Goal: Task Accomplishment & Management: Manage account settings

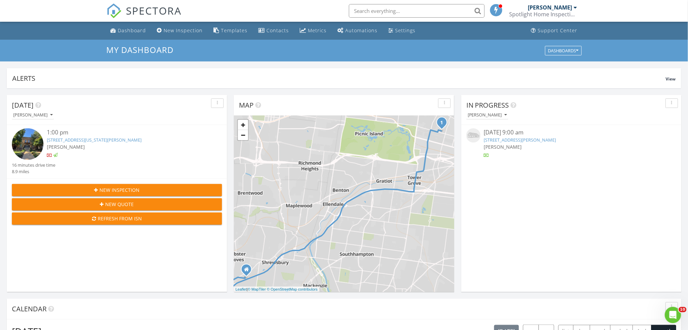
scroll to position [631, 702]
click at [541, 142] on link "7116 Wayles Dr, Barnhart, MO 63012" at bounding box center [520, 140] width 72 height 6
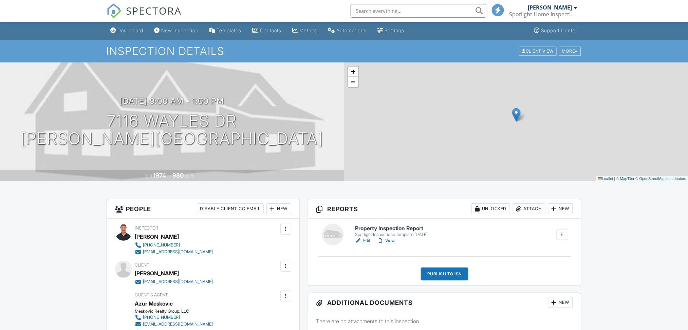
click at [365, 242] on link "Edit" at bounding box center [362, 240] width 15 height 7
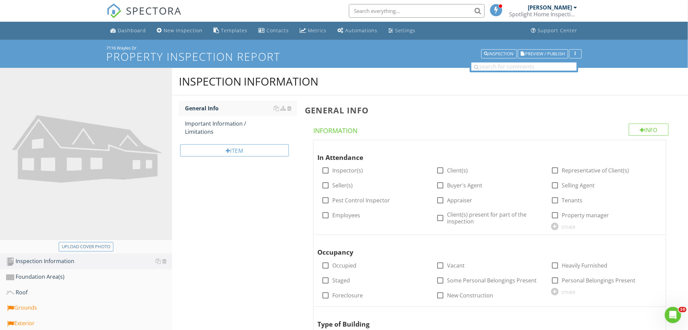
click at [76, 252] on div "Upload cover photo" at bounding box center [86, 248] width 172 height 12
click at [78, 247] on div "Upload cover photo" at bounding box center [86, 246] width 49 height 7
type input "C:\fakepath\IMG_2953.JPG"
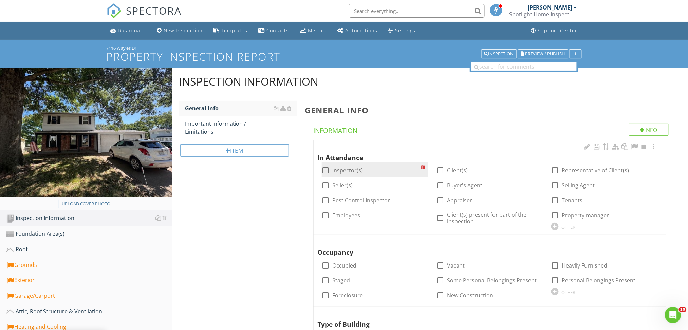
click at [343, 171] on label "Inspector(s)" at bounding box center [348, 170] width 31 height 7
checkbox input "true"
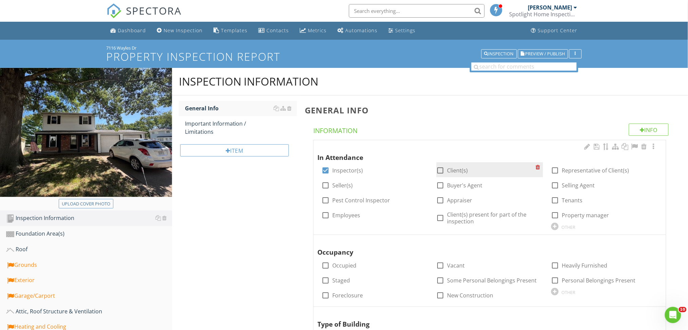
click at [451, 170] on label "Client(s)" at bounding box center [457, 170] width 21 height 7
checkbox input "true"
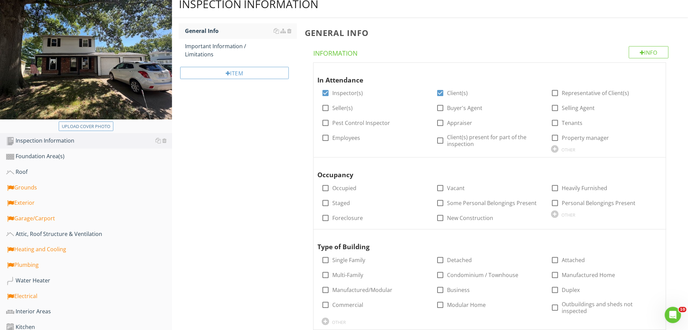
scroll to position [78, 0]
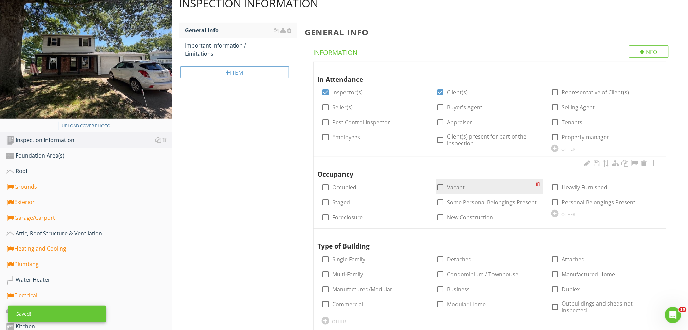
click at [459, 189] on label "Vacant" at bounding box center [456, 187] width 18 height 7
checkbox input "true"
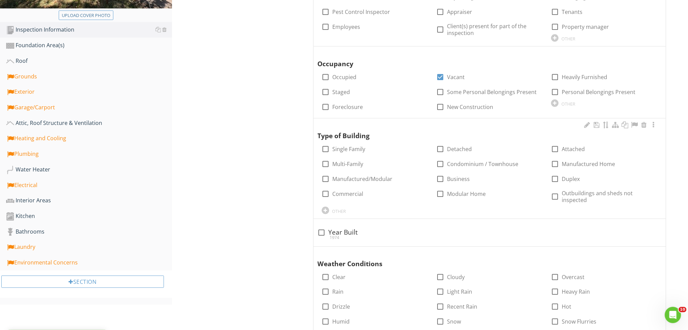
scroll to position [192, 0]
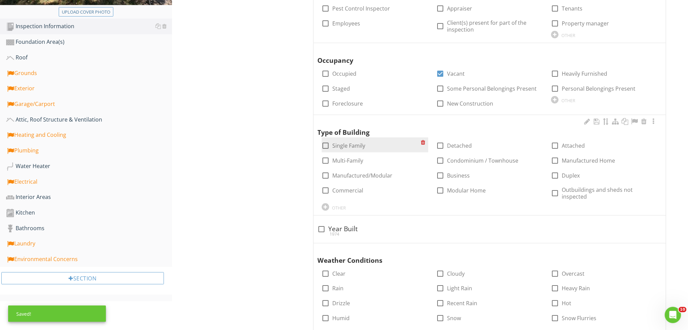
click at [347, 149] on label "Single Family" at bounding box center [349, 145] width 33 height 7
checkbox input "true"
click at [339, 231] on div "1974" at bounding box center [490, 233] width 344 height 5
checkbox input "true"
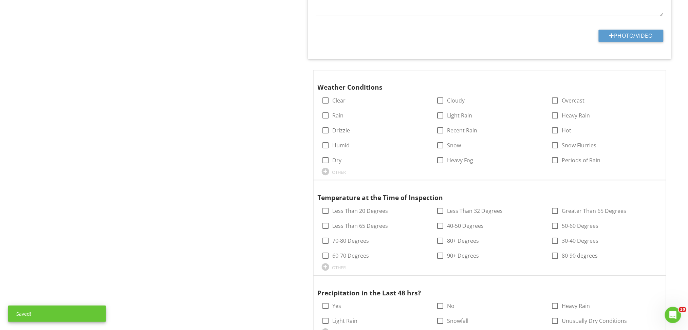
scroll to position [544, 0]
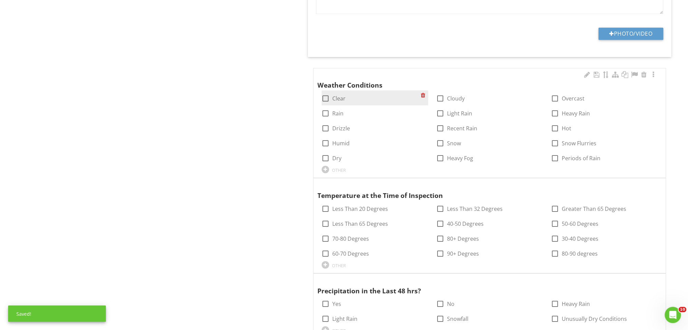
click at [332, 94] on div "check_box_outline_blank Clear" at bounding box center [334, 98] width 24 height 8
click at [333, 96] on label "Clear" at bounding box center [339, 98] width 13 height 7
checkbox input "true"
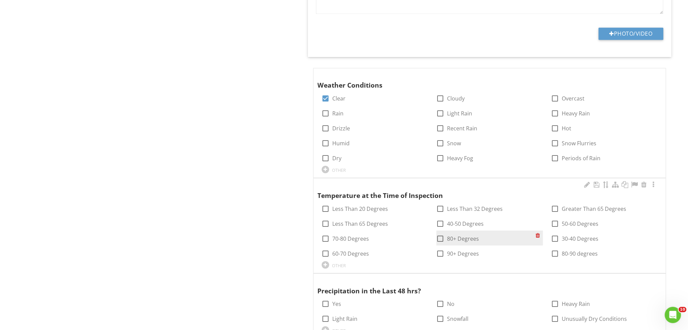
click at [453, 240] on div "check_box_outline_blank 80+ Degrees" at bounding box center [489, 237] width 107 height 15
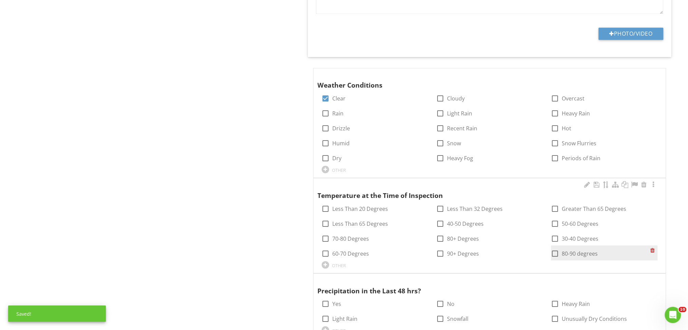
click at [567, 250] on label "80-90 degrees" at bounding box center [580, 253] width 36 height 7
checkbox input "true"
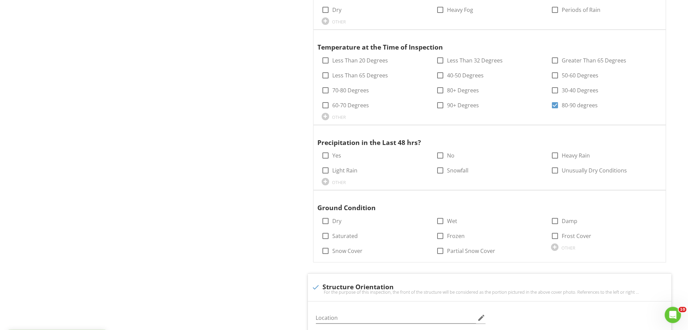
scroll to position [695, 0]
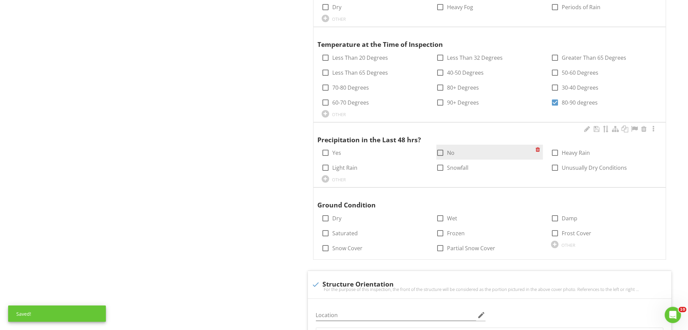
click at [451, 149] on label "No" at bounding box center [450, 152] width 7 height 7
checkbox input "true"
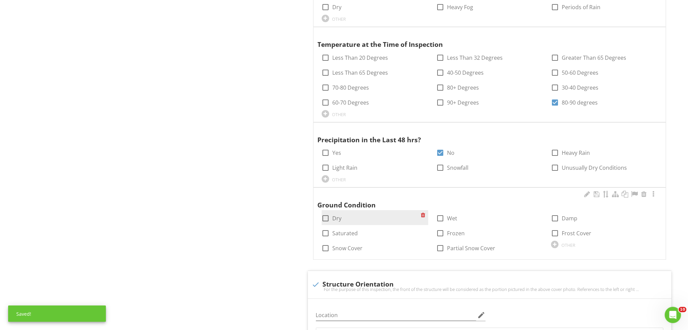
click at [337, 218] on div "check_box_outline_blank Dry" at bounding box center [375, 217] width 107 height 15
click at [335, 215] on label "Dry" at bounding box center [337, 218] width 9 height 7
checkbox input "true"
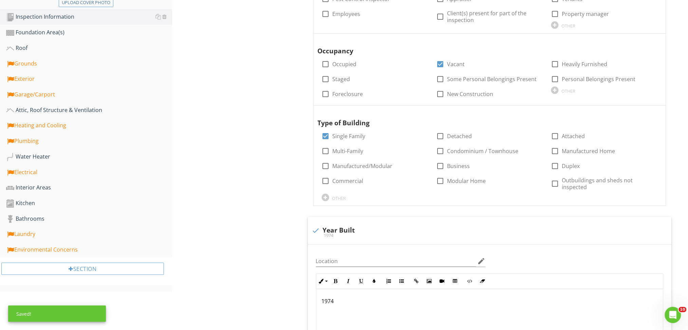
scroll to position [203, 0]
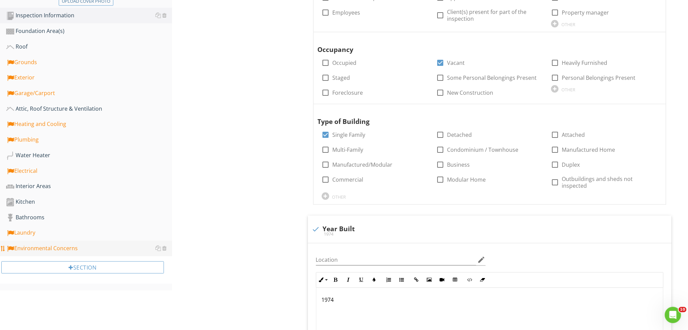
click at [67, 247] on div "Environmental Concerns" at bounding box center [89, 248] width 166 height 9
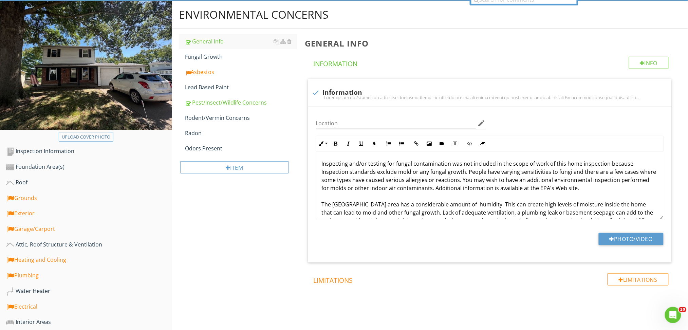
scroll to position [60, 0]
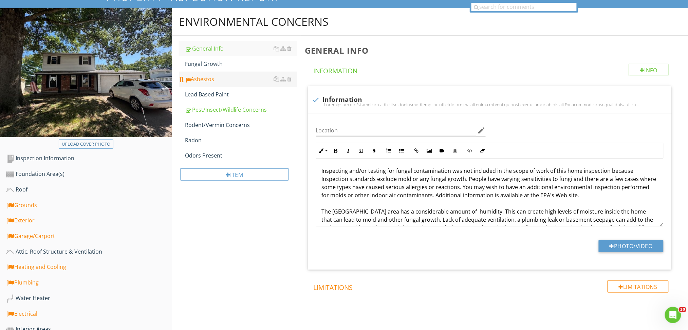
click at [200, 79] on div "Asbestos" at bounding box center [241, 79] width 112 height 8
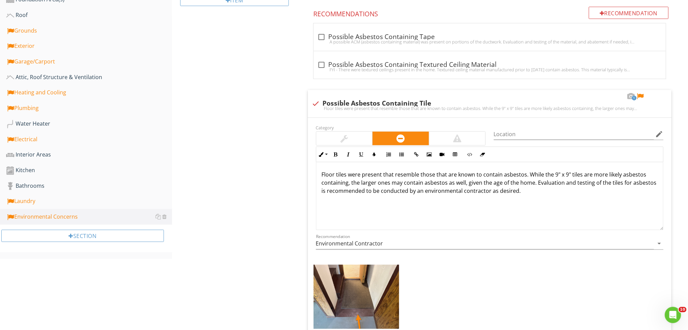
scroll to position [234, 0]
click at [641, 93] on div at bounding box center [640, 96] width 8 height 7
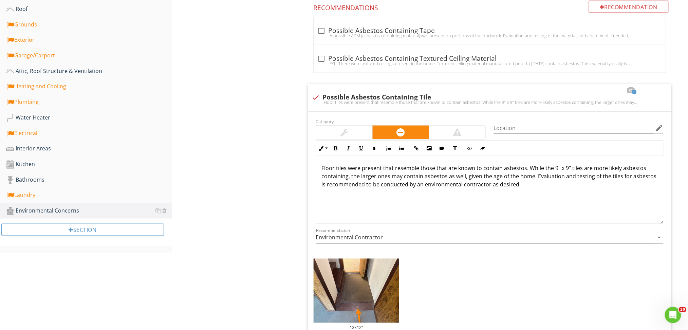
scroll to position [241, 0]
click at [25, 194] on div "Laundry" at bounding box center [89, 194] width 166 height 9
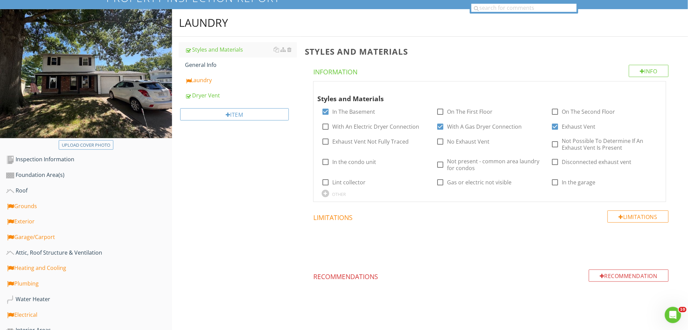
scroll to position [51, 0]
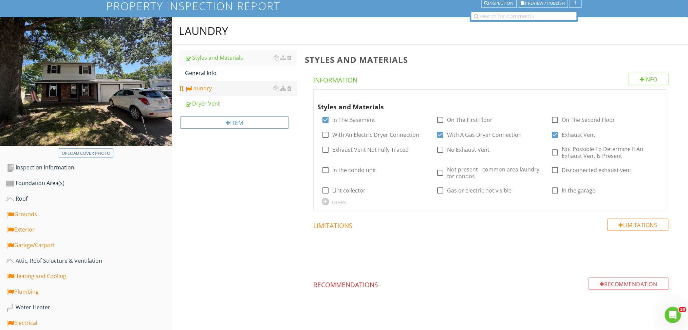
click at [208, 84] on div "Laundry" at bounding box center [241, 88] width 112 height 8
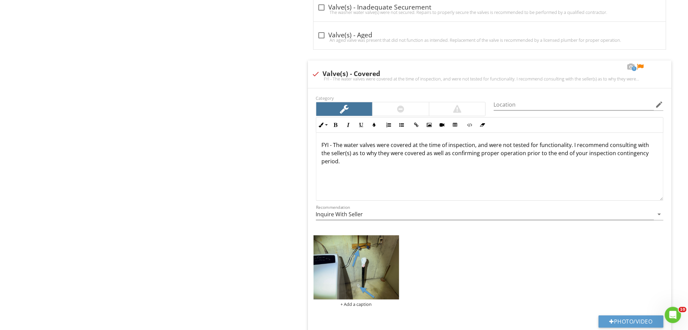
scroll to position [704, 0]
click at [641, 68] on div at bounding box center [640, 66] width 8 height 7
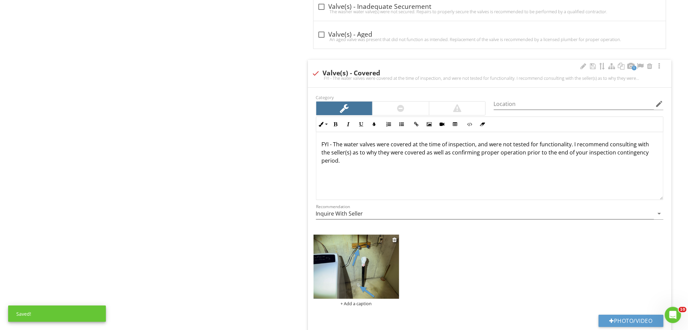
click at [359, 279] on img at bounding box center [357, 266] width 86 height 64
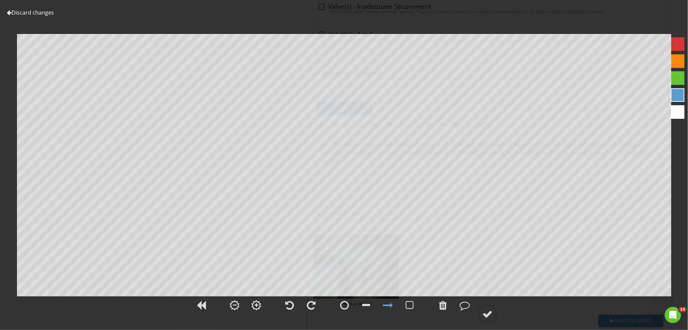
click at [28, 14] on link "Discard changes" at bounding box center [30, 12] width 47 height 7
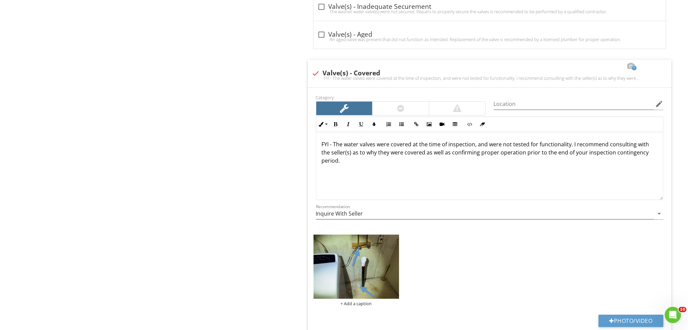
drag, startPoint x: 351, startPoint y: 166, endPoint x: 257, endPoint y: 120, distance: 105.0
click at [257, 120] on div "Laundry Styles and Materials General Info Laundry Dryer Vent Item Laundry Info …" at bounding box center [430, 206] width 516 height 1684
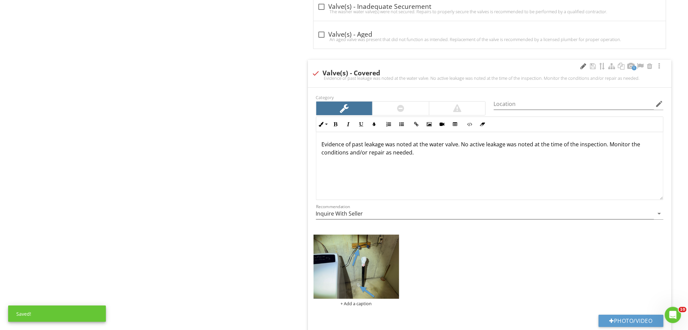
click at [585, 65] on div at bounding box center [583, 66] width 8 height 7
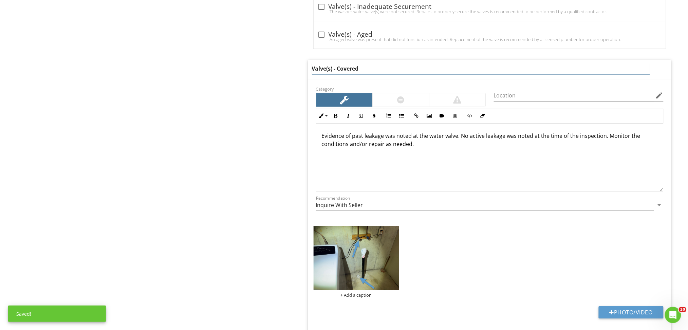
click at [381, 67] on input "Valve(s) - Covered" at bounding box center [481, 68] width 338 height 11
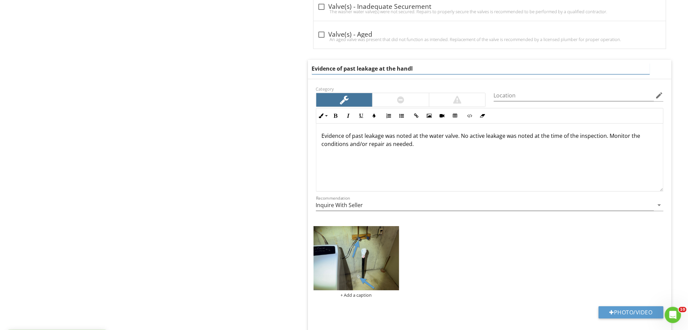
type input "Evidence of past leakage at the handle"
click at [450, 135] on div "Evidence of past leakage was noted at the water valve. No active leakage was no…" at bounding box center [489, 158] width 347 height 68
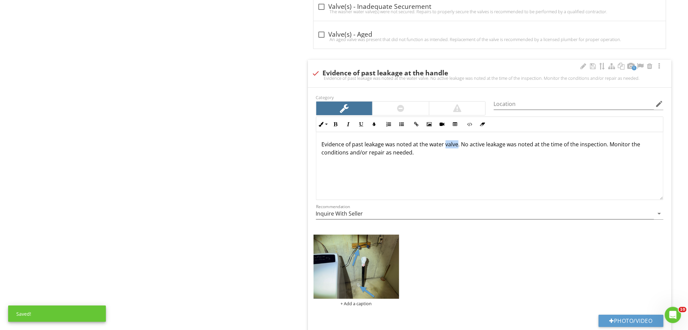
click at [450, 135] on div "Evidence of past leakage was noted at the water valve. No active leakage was no…" at bounding box center [489, 166] width 347 height 68
click at [445, 181] on div "Evidence of past leakage was noted at the water handle. No active leakage was n…" at bounding box center [489, 166] width 347 height 68
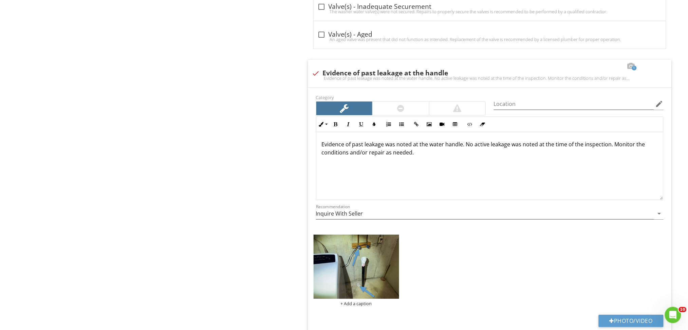
click at [246, 150] on div "Laundry Styles and Materials General Info Laundry Dryer Vent Item Laundry Info …" at bounding box center [430, 206] width 516 height 1684
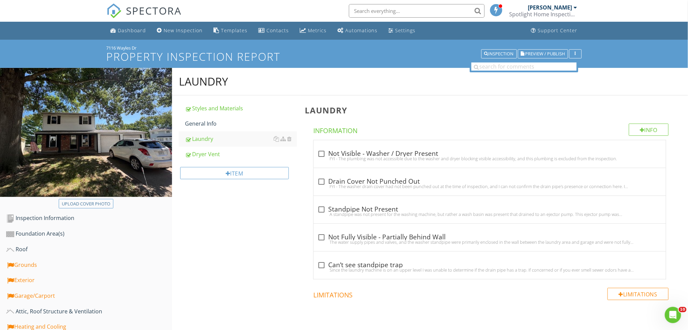
scroll to position [220, 0]
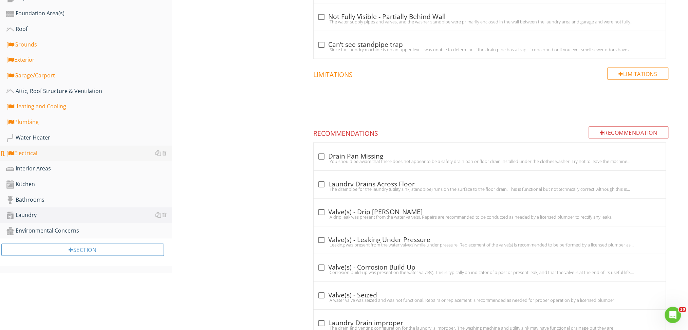
click at [36, 151] on div "Electrical" at bounding box center [89, 153] width 166 height 9
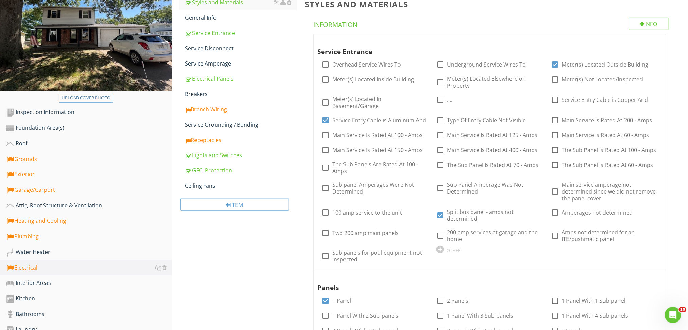
scroll to position [107, 0]
click at [209, 140] on div "Receptacles" at bounding box center [241, 139] width 112 height 8
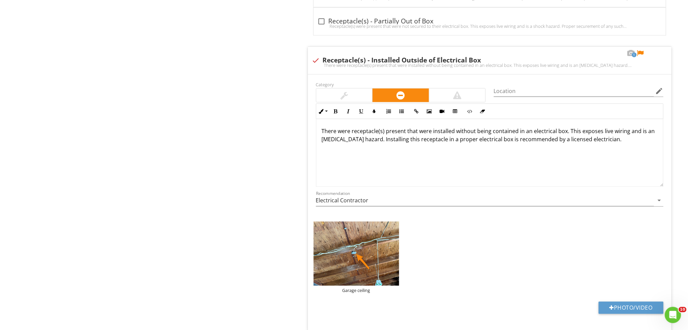
scroll to position [2259, 0]
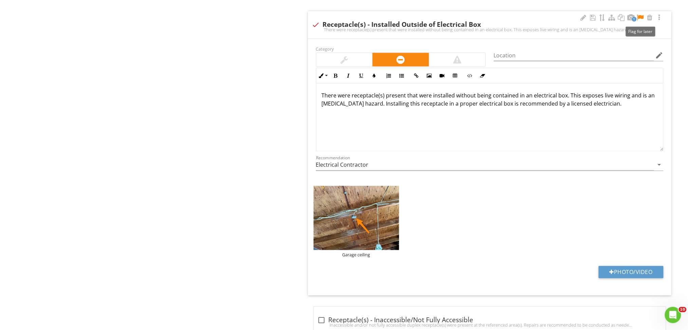
click at [642, 20] on div at bounding box center [640, 17] width 8 height 7
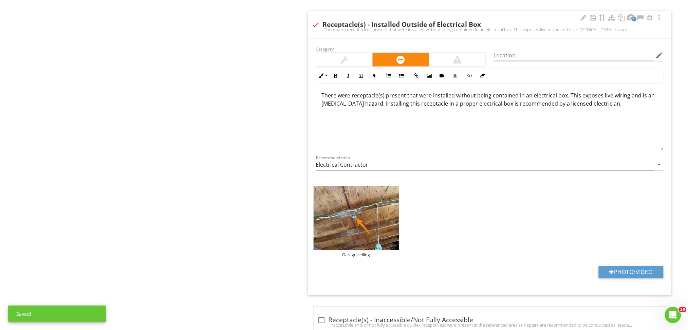
click at [579, 124] on div "There were receptacle(s) present that were installed without being contained in…" at bounding box center [489, 117] width 347 height 68
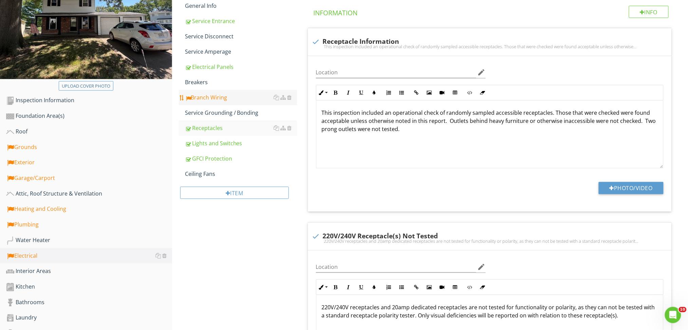
scroll to position [121, 0]
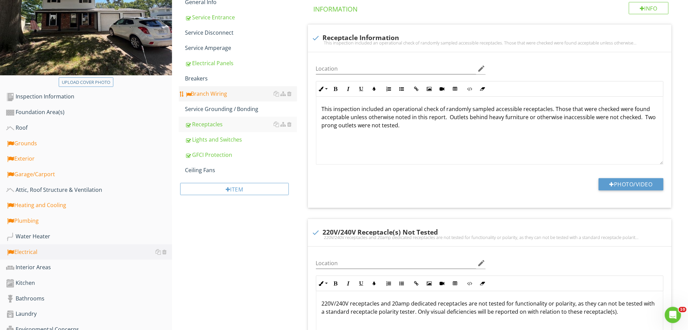
click at [205, 90] on div "Branch Wiring" at bounding box center [241, 94] width 112 height 8
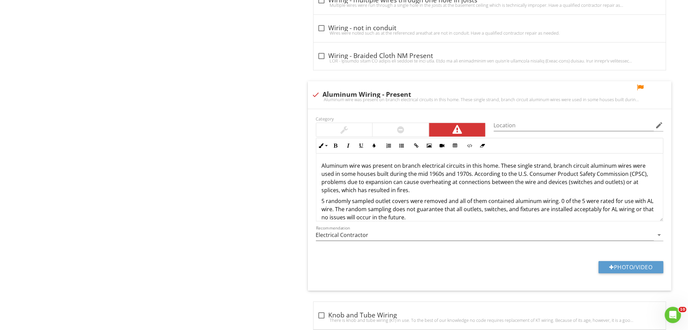
scroll to position [515, 0]
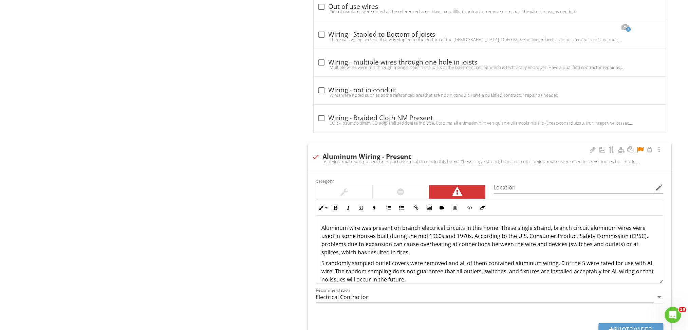
click at [638, 150] on div at bounding box center [640, 149] width 8 height 7
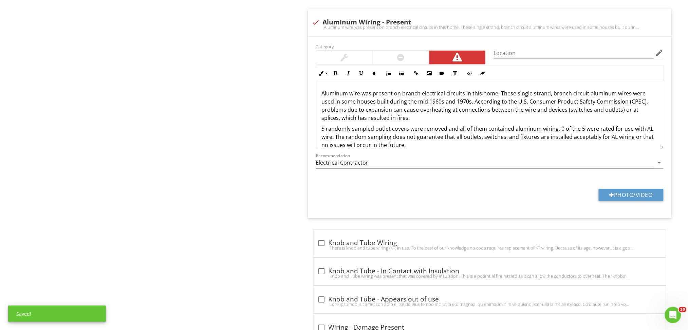
scroll to position [649, 0]
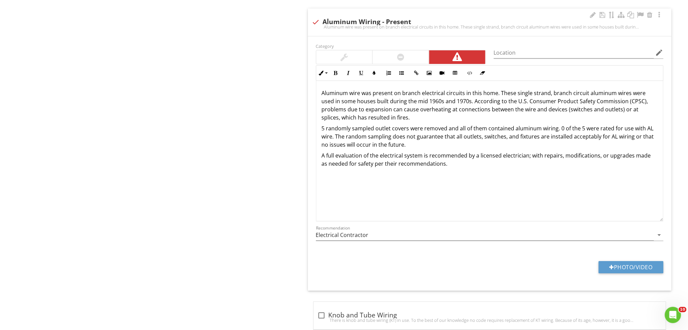
drag, startPoint x: 662, startPoint y: 147, endPoint x: 663, endPoint y: 220, distance: 73.0
click at [663, 220] on div "Aluminum wire was present on branch electrical circuits in this home. These sin…" at bounding box center [489, 151] width 347 height 140
click at [533, 207] on div "Aluminum wire was present on branch electrical circuits in this home. These sin…" at bounding box center [489, 151] width 347 height 140
drag, startPoint x: 415, startPoint y: 146, endPoint x: 288, endPoint y: 127, distance: 128.3
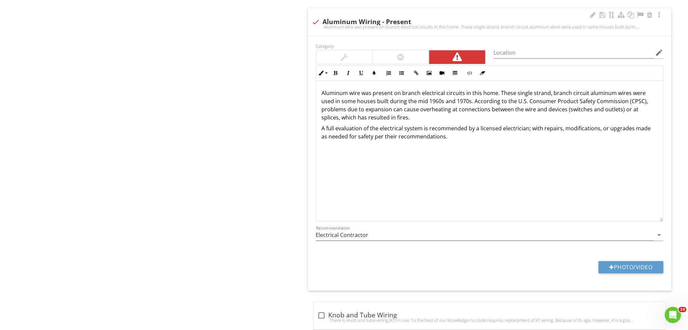
click at [514, 149] on div "Aluminum wire was present on branch electrical circuits in this home. These sin…" at bounding box center [489, 151] width 347 height 140
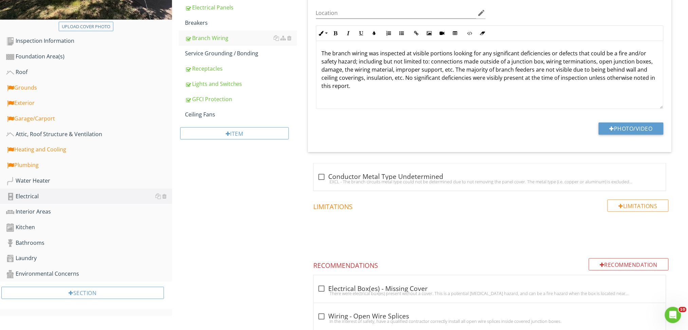
scroll to position [177, 0]
click at [33, 167] on div "Plumbing" at bounding box center [89, 165] width 166 height 9
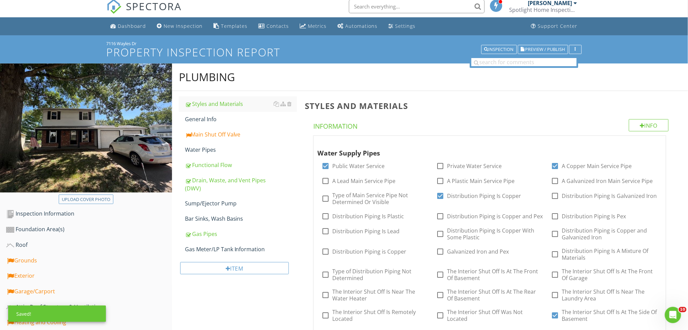
scroll to position [5, 0]
click at [211, 130] on div "Main Shut Off Valve" at bounding box center [241, 134] width 112 height 8
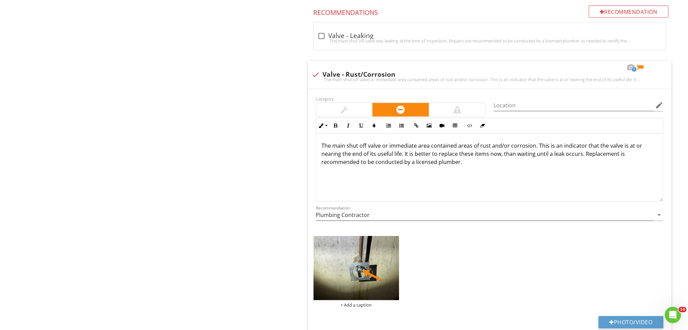
scroll to position [703, 0]
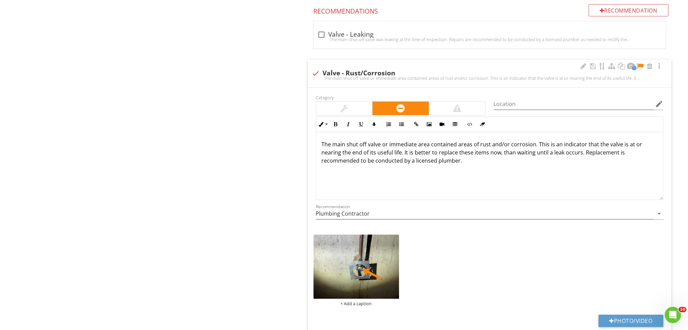
click at [642, 62] on div "1 check Valve - Rust/Corrosion The main shut off valve or immediate area contai…" at bounding box center [490, 73] width 364 height 27
checkbox input "true"
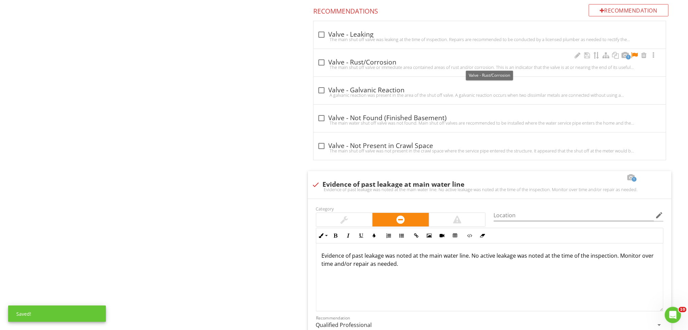
click at [636, 56] on div at bounding box center [634, 55] width 8 height 7
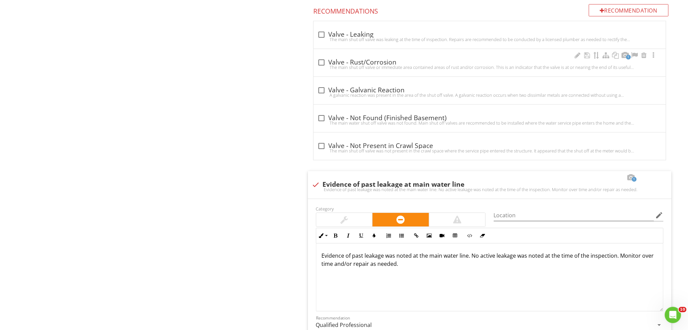
click at [534, 55] on div "1 check_box_outline_blank Valve - Rust/Corrosion The main shut off valve or imm…" at bounding box center [490, 62] width 352 height 27
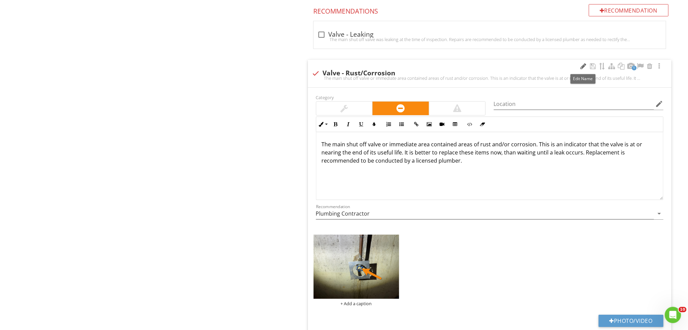
click at [580, 67] on div at bounding box center [583, 66] width 8 height 7
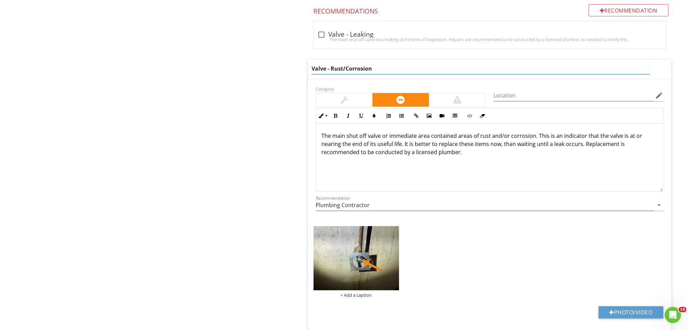
click at [326, 68] on input "Valve - Rust/Corrosion" at bounding box center [481, 68] width 338 height 11
type input "Corrosion at handle"
click at [324, 161] on div "The main shut off valve or immediate area contained areas of rust and/or corros…" at bounding box center [489, 158] width 347 height 68
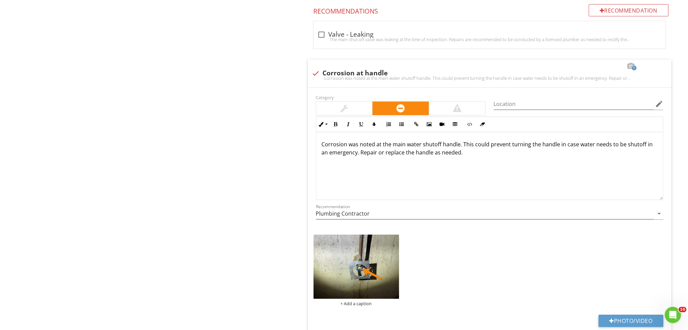
click at [241, 183] on div "Plumbing Styles and Materials General Info Main Shut Off Valve Water Pipes Func…" at bounding box center [430, 175] width 516 height 1623
click at [196, 249] on div "Plumbing Styles and Materials General Info Main Shut Off Valve Water Pipes Func…" at bounding box center [430, 175] width 516 height 1623
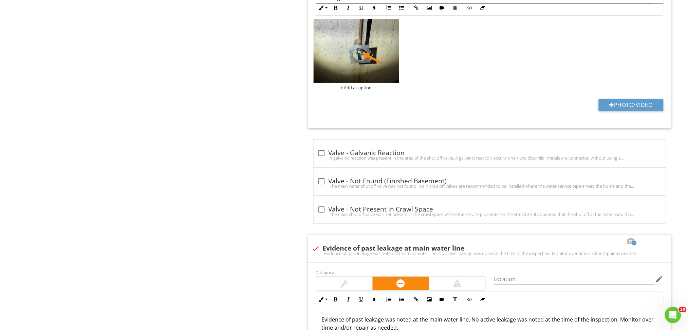
scroll to position [818, 0]
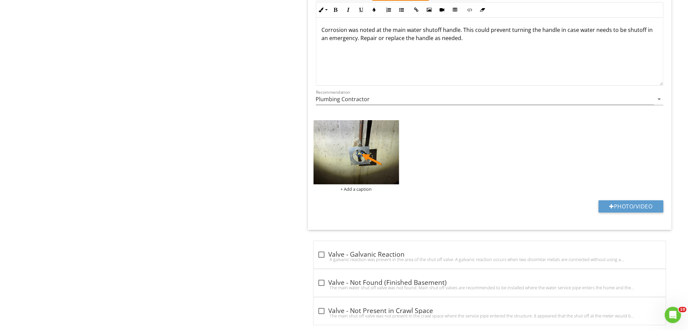
click at [373, 92] on div "Recommendation Plumbing Contractor arrow_drop_down" at bounding box center [489, 101] width 347 height 22
click at [370, 97] on input "Plumbing Contractor" at bounding box center [485, 99] width 338 height 11
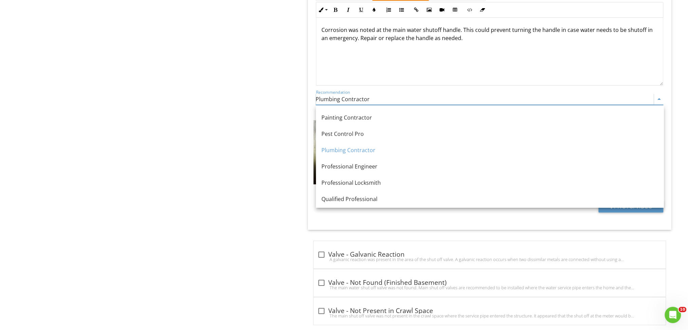
scroll to position [700, 0]
click at [340, 192] on link "Qualified Professional" at bounding box center [490, 198] width 348 height 16
type input "Qualified Professional"
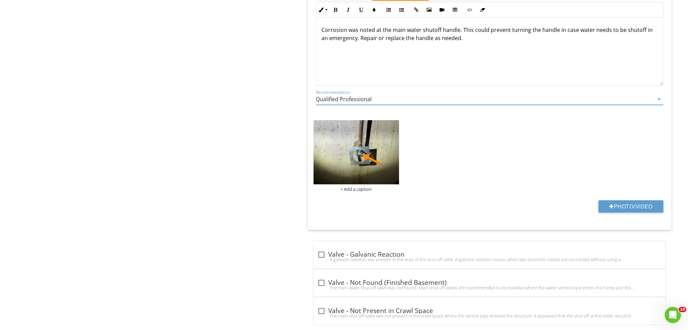
click at [250, 202] on div "Plumbing Styles and Materials General Info Main Shut Off Valve Water Pipes Func…" at bounding box center [430, 61] width 516 height 1623
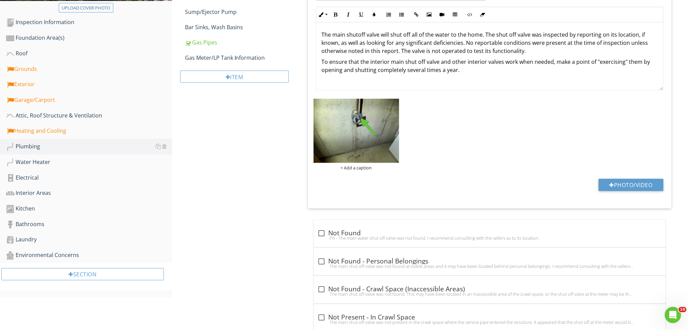
scroll to position [200, 0]
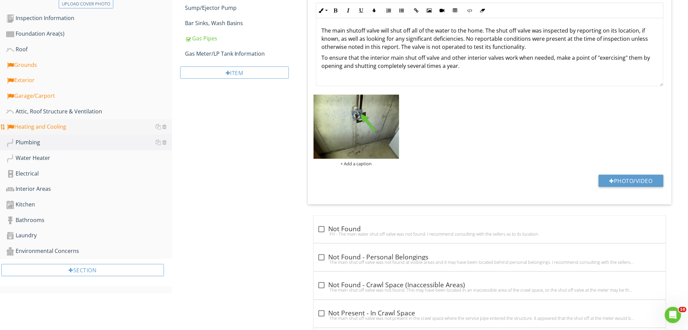
click at [31, 127] on div "Heating and Cooling" at bounding box center [89, 127] width 166 height 9
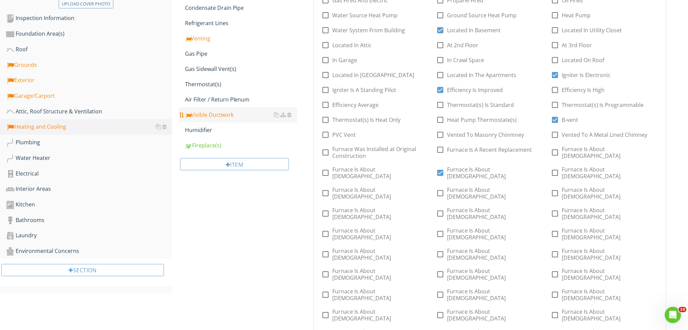
click at [203, 111] on link "Visible Ductwork" at bounding box center [241, 114] width 112 height 15
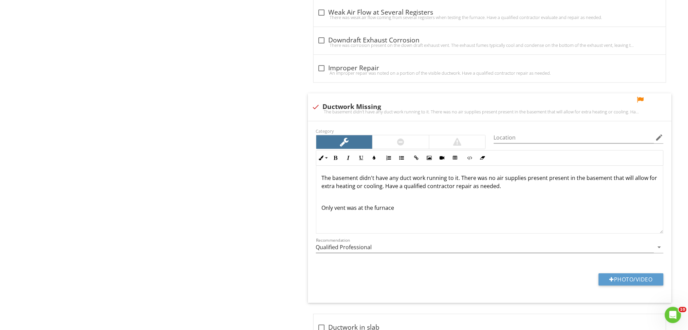
scroll to position [1561, 0]
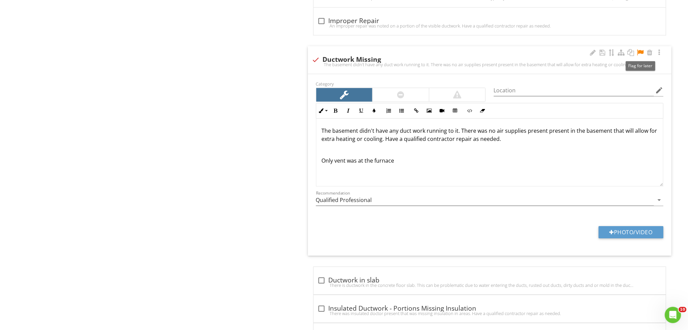
click at [640, 53] on div at bounding box center [640, 52] width 8 height 7
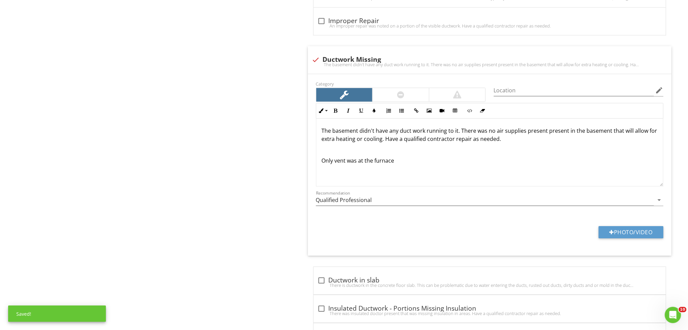
drag, startPoint x: 414, startPoint y: 180, endPoint x: 262, endPoint y: 144, distance: 156.1
drag, startPoint x: 262, startPoint y: 144, endPoint x: 257, endPoint y: 157, distance: 13.3
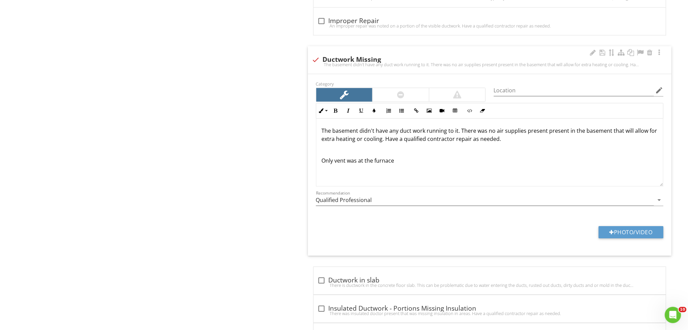
click at [360, 161] on p "Only vent was at the furnace" at bounding box center [490, 160] width 336 height 8
click at [480, 133] on p "The basement didn't have any duct work running to it. There was no air supplies…" at bounding box center [490, 135] width 336 height 16
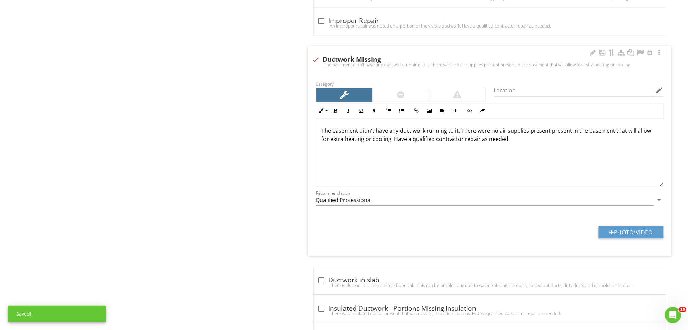
click at [391, 142] on p "The basement didn't have any duct work running to it. There were no air supplie…" at bounding box center [490, 135] width 336 height 16
click at [381, 95] on div at bounding box center [401, 95] width 56 height 14
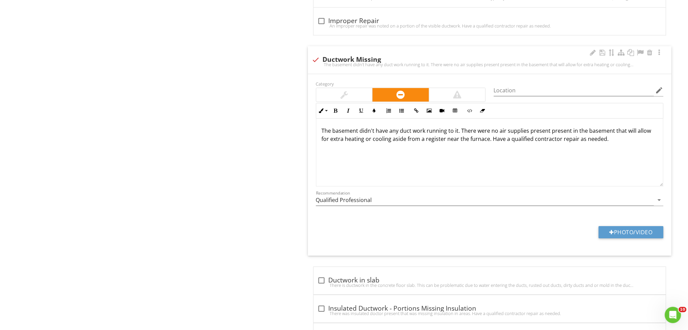
click at [358, 132] on p "The basement didn't have any duct work running to it. There were no air supplie…" at bounding box center [490, 135] width 336 height 16
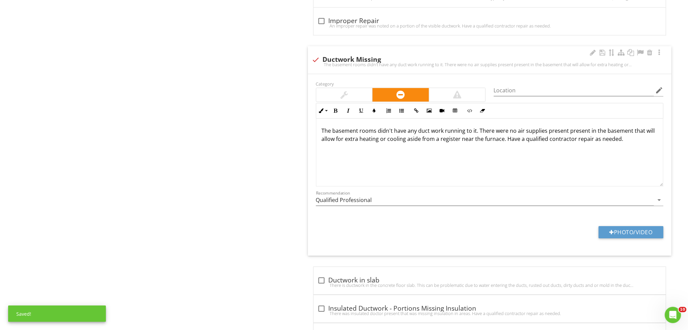
click at [473, 133] on p "The basement rooms didn't have any duct work running to it. There were no air s…" at bounding box center [490, 135] width 336 height 16
click at [566, 134] on p "The basement rooms didn't have any duct work running to them. There were no air…" at bounding box center [490, 135] width 336 height 16
click at [351, 141] on p "The basement rooms didn't have any duct work running to them. There were no air…" at bounding box center [490, 135] width 336 height 16
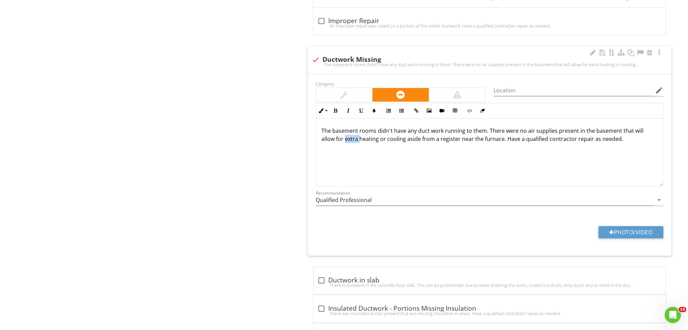
click at [351, 141] on p "The basement rooms didn't have any duct work running to them. There were no air…" at bounding box center [490, 135] width 336 height 16
click at [410, 163] on div "The basement rooms didn't have any duct work running to them. There were no air…" at bounding box center [489, 152] width 347 height 68
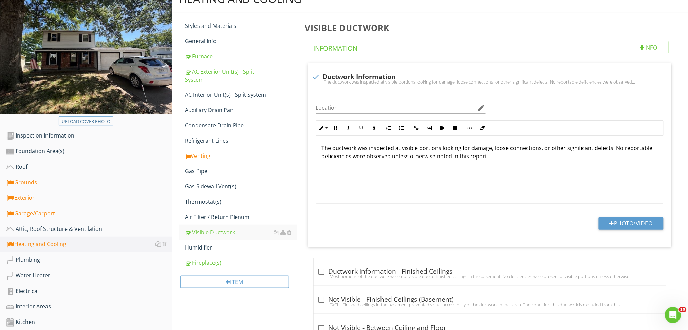
scroll to position [83, 0]
click at [205, 151] on div "Venting" at bounding box center [241, 155] width 112 height 8
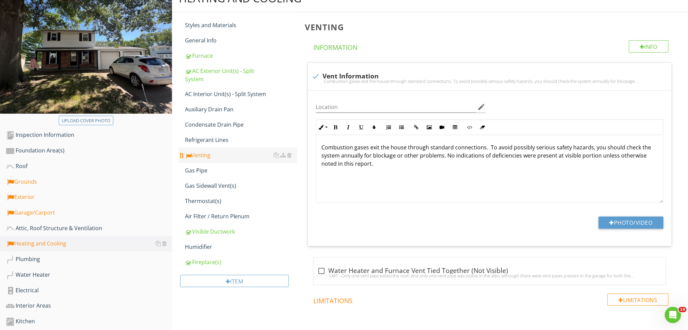
click at [205, 151] on div "Venting" at bounding box center [241, 155] width 112 height 8
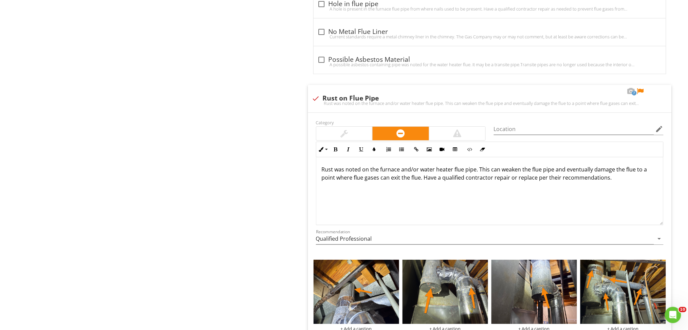
scroll to position [707, 0]
click at [642, 90] on div at bounding box center [640, 91] width 8 height 7
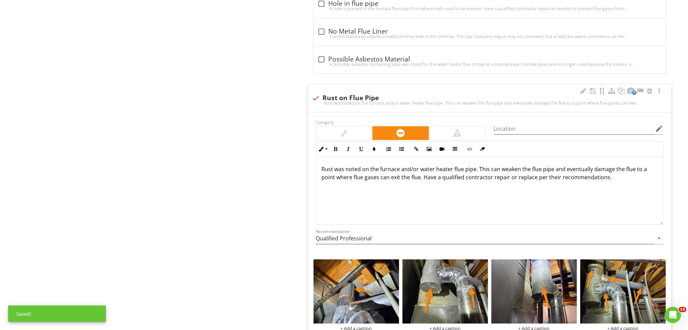
click at [364, 219] on div "Rust was noted on the furnace and/or water heater flue pipe. This can weaken th…" at bounding box center [489, 191] width 347 height 68
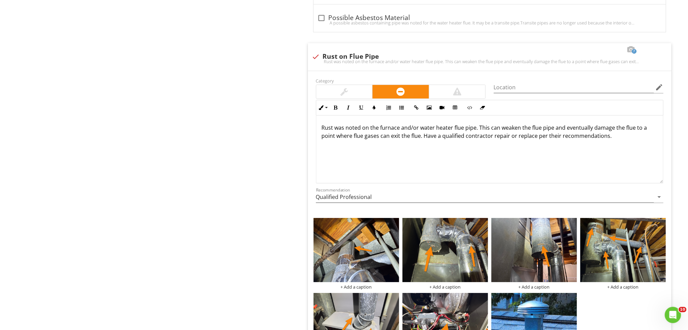
scroll to position [748, 0]
click at [363, 152] on div "Rust was noted on the furnace and/or water heater flue pipe. This can weaken th…" at bounding box center [489, 150] width 347 height 68
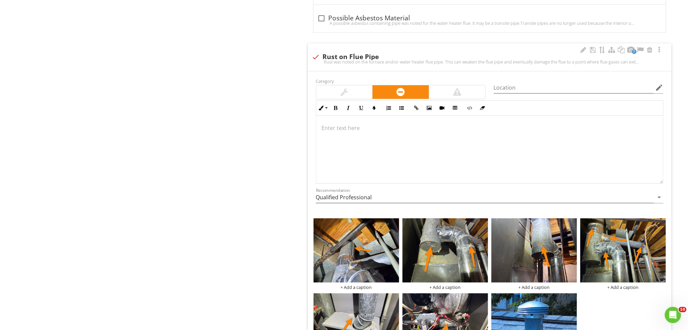
scroll to position [743, 0]
click at [584, 56] on div at bounding box center [583, 55] width 8 height 7
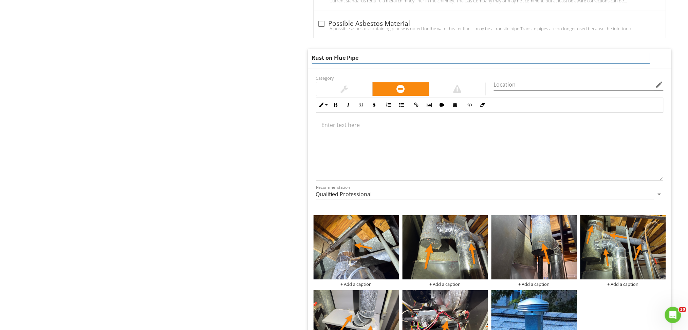
click at [406, 55] on input "Rust on Flue Pipe" at bounding box center [481, 57] width 338 height 11
type input "Rust on Flue Pipes"
click at [359, 145] on div at bounding box center [489, 147] width 347 height 68
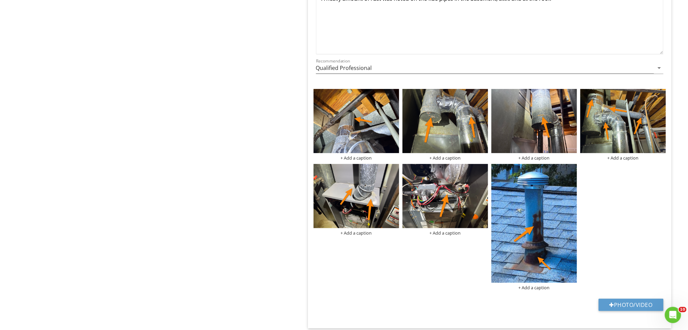
scroll to position [788, 0]
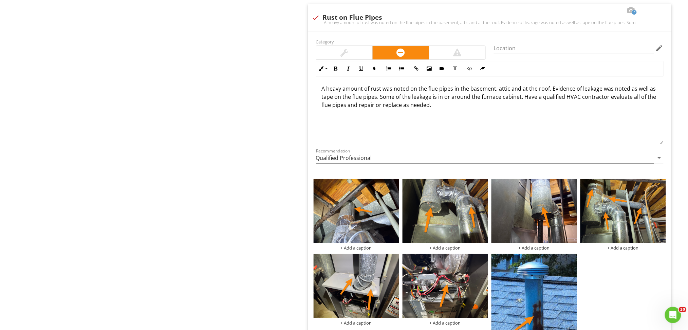
click at [271, 125] on div "Heating and Cooling Styles and Materials General Info Furnace AC Exterior Unit(…" at bounding box center [430, 60] width 516 height 1560
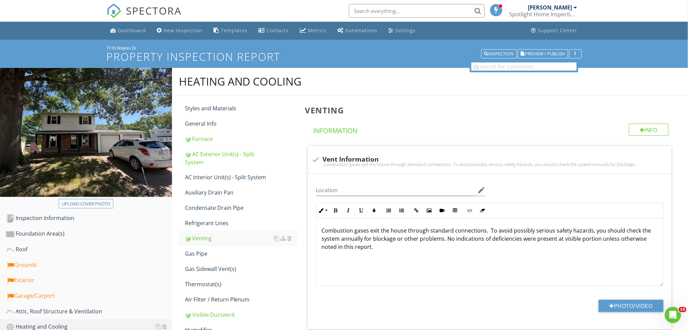
scroll to position [127, 0]
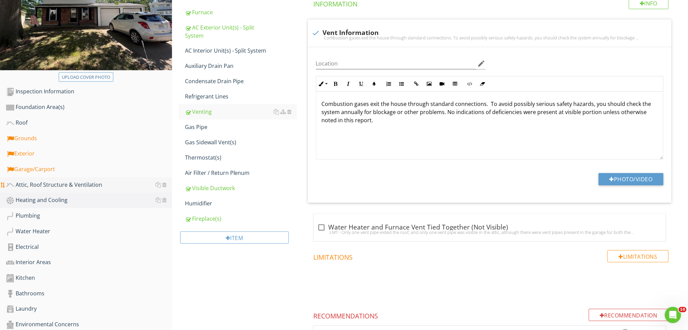
click at [41, 181] on div "Attic, Roof Structure & Ventilation" at bounding box center [89, 185] width 166 height 9
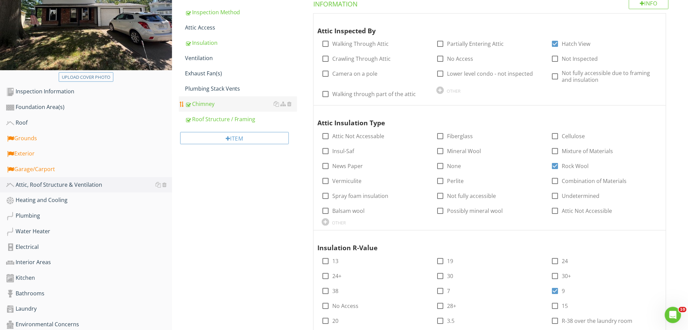
click at [202, 105] on div "Chimney" at bounding box center [241, 104] width 112 height 8
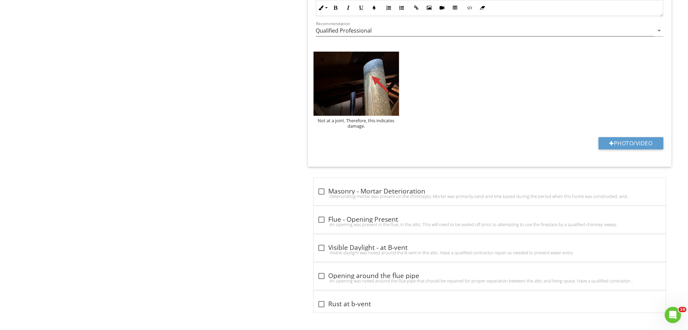
scroll to position [866, 0]
click at [339, 78] on img at bounding box center [357, 84] width 86 height 64
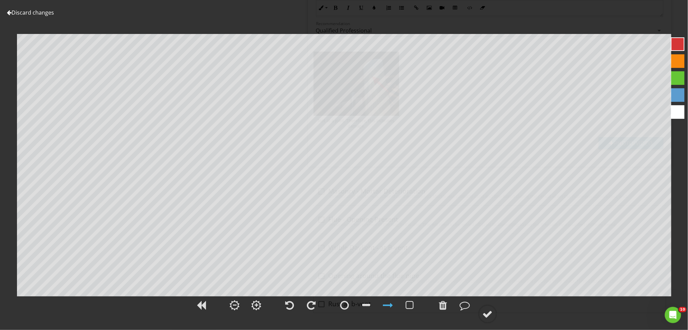
click at [40, 10] on link "Discard changes" at bounding box center [30, 12] width 47 height 7
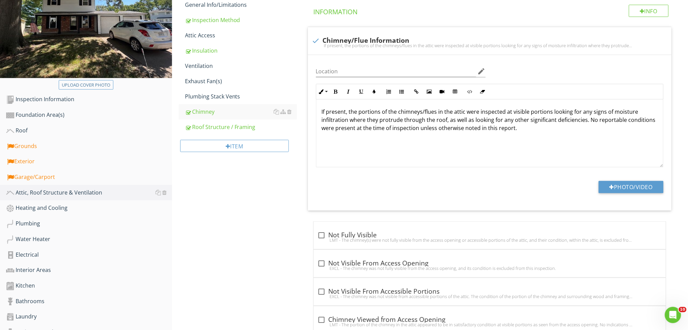
scroll to position [119, 0]
click at [41, 204] on div "Heating and Cooling" at bounding box center [89, 207] width 166 height 9
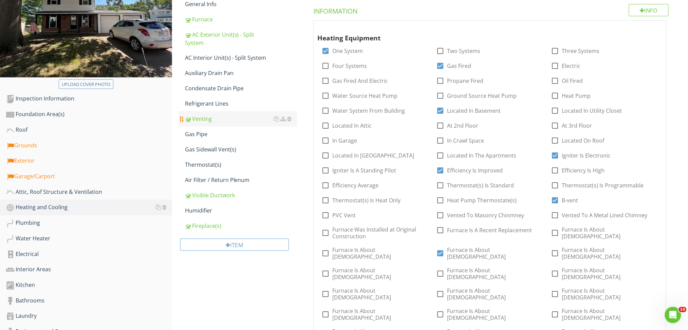
click at [210, 115] on div "Venting" at bounding box center [241, 119] width 112 height 8
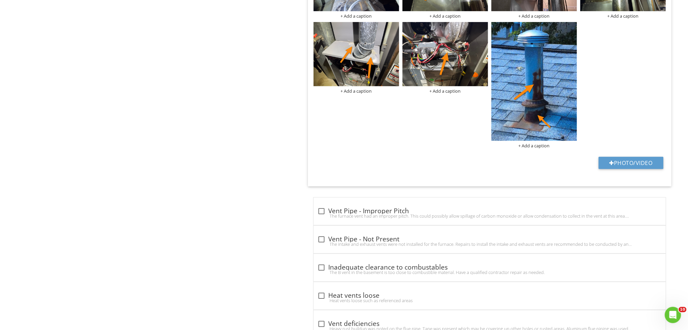
scroll to position [1036, 0]
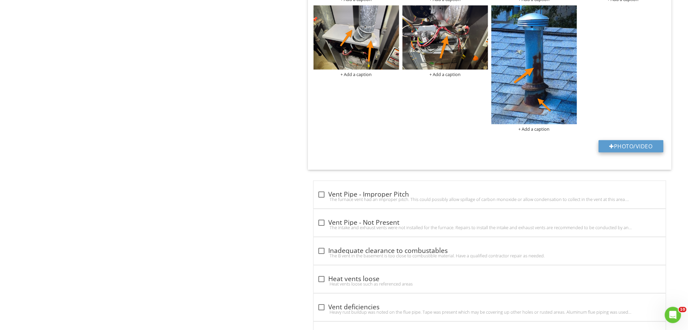
click at [637, 147] on button "Photo/Video" at bounding box center [631, 146] width 65 height 12
type input "C:\fakepath\Screenshot 2025-08-27 195206.png"
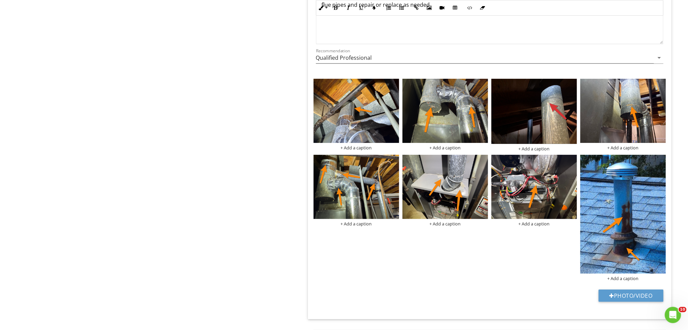
scroll to position [887, 0]
click at [432, 99] on img at bounding box center [445, 111] width 86 height 64
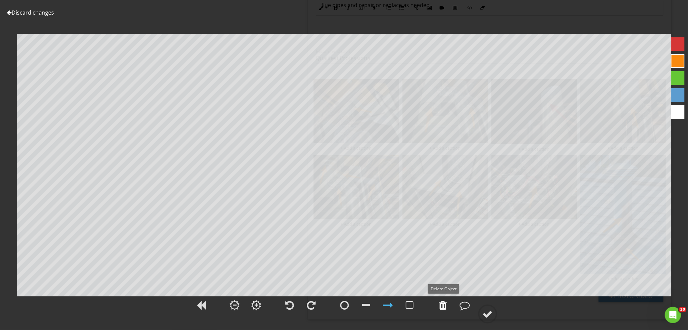
click at [441, 306] on div at bounding box center [443, 305] width 8 height 10
click at [448, 308] on div at bounding box center [443, 305] width 17 height 17
click at [676, 48] on div at bounding box center [678, 44] width 14 height 14
click at [487, 320] on circle at bounding box center [488, 314] width 18 height 18
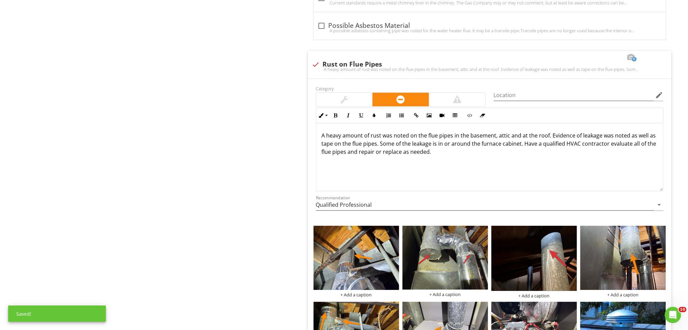
scroll to position [723, 0]
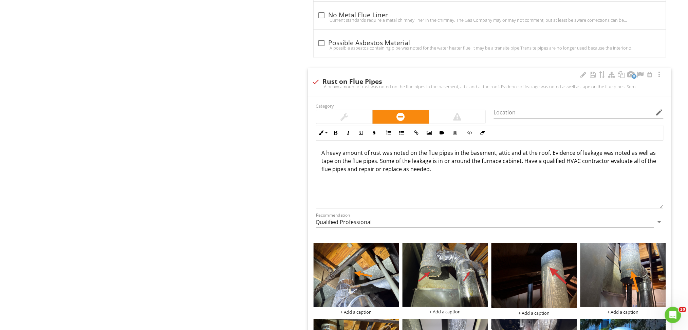
click at [454, 114] on div at bounding box center [457, 117] width 8 height 8
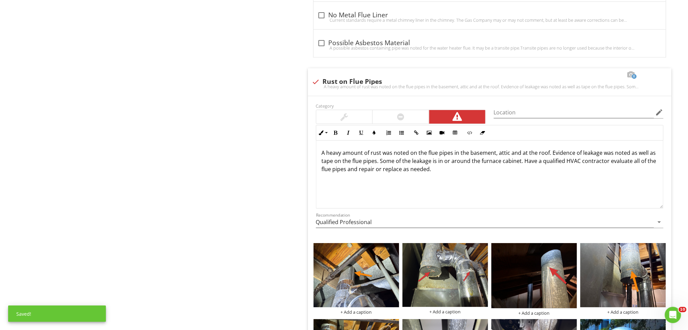
scroll to position [864, 0]
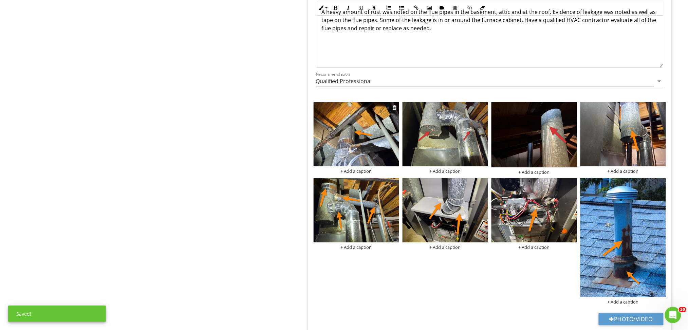
click at [372, 134] on img at bounding box center [357, 134] width 86 height 64
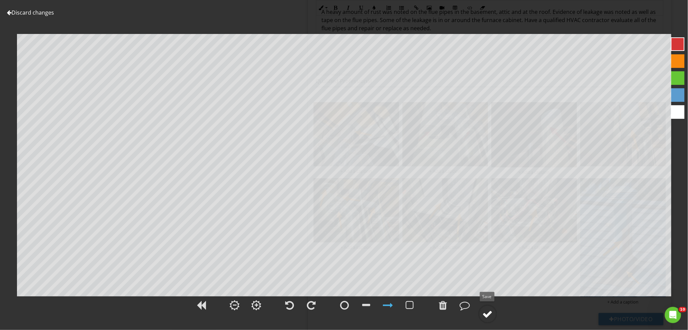
click at [492, 311] on div at bounding box center [488, 314] width 10 height 10
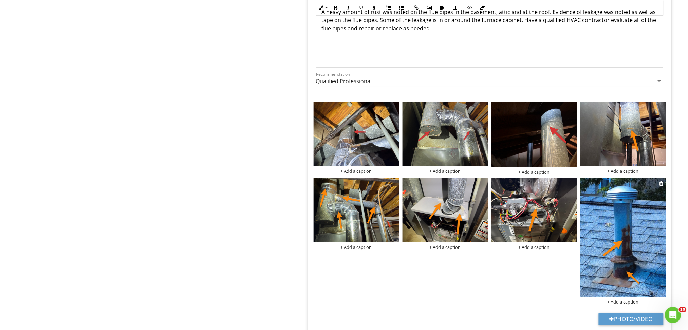
click at [619, 258] on img at bounding box center [623, 237] width 86 height 119
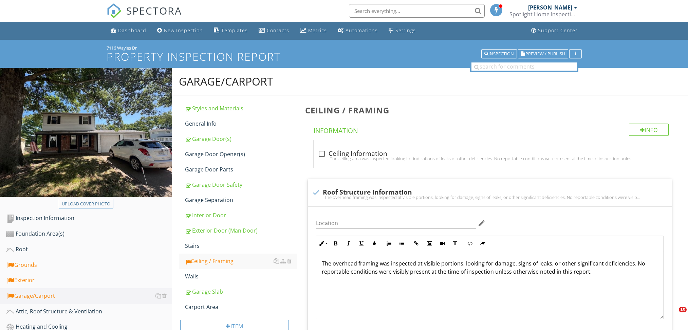
scroll to position [140, 0]
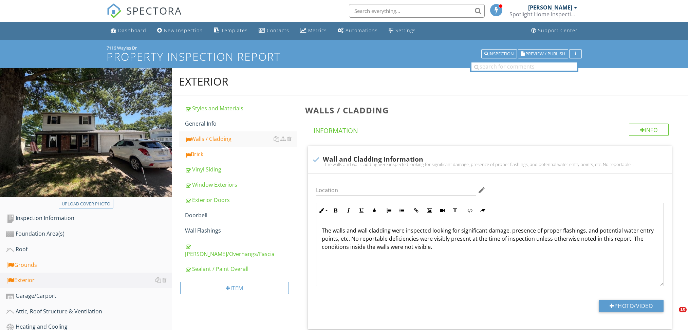
scroll to position [2638, 0]
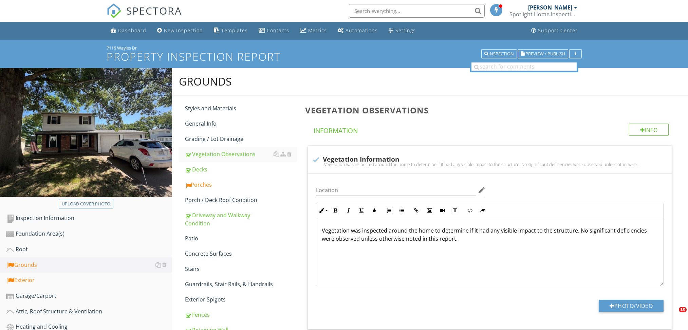
scroll to position [471, 0]
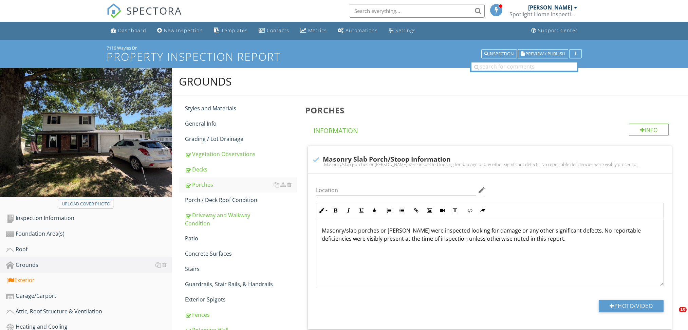
scroll to position [1083, 0]
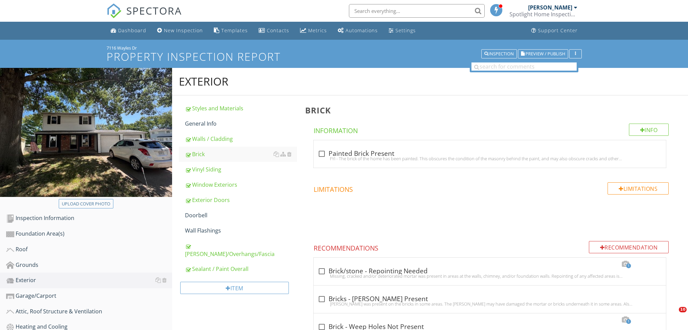
scroll to position [574, 0]
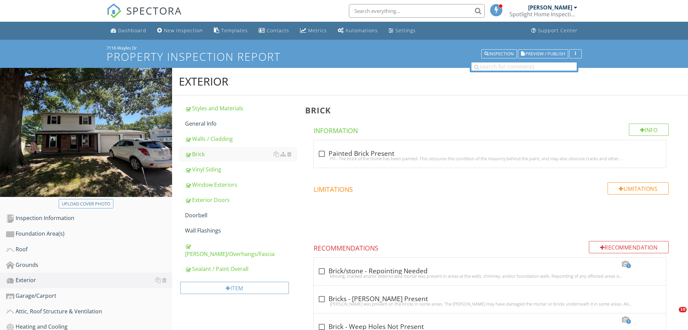
scroll to position [579, 0]
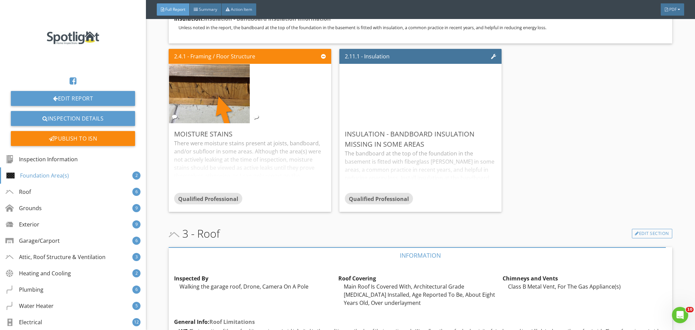
scroll to position [1385, 0]
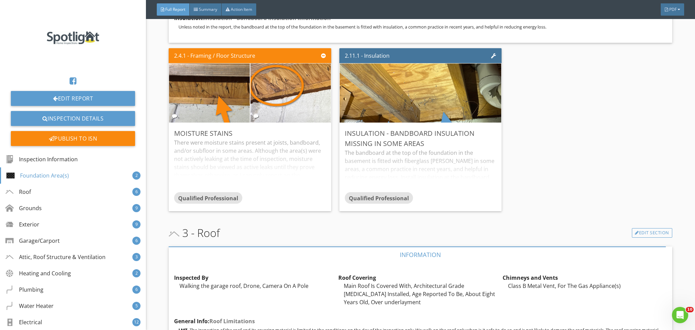
click at [550, 154] on div "2.4.1 - Framing / Floor Structure Moisture Stains There were moisture stains pr…" at bounding box center [420, 129] width 503 height 168
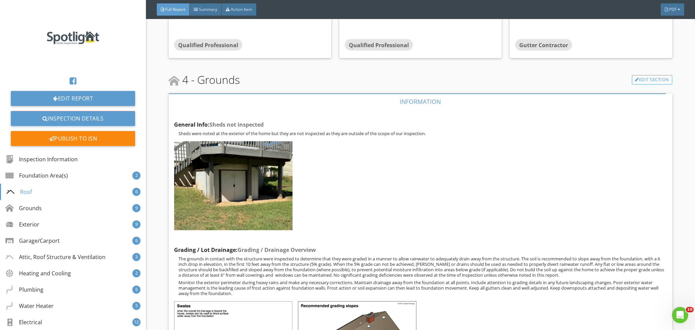
scroll to position [2880, 0]
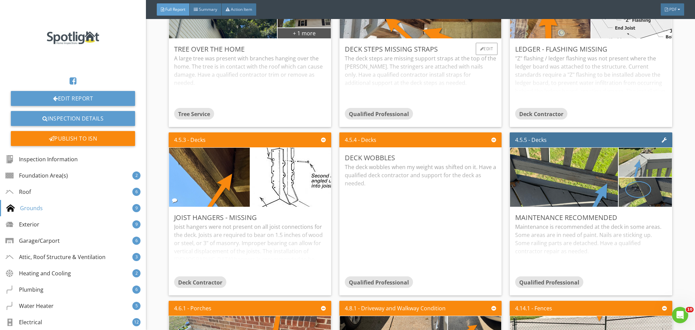
scroll to position [3751, 0]
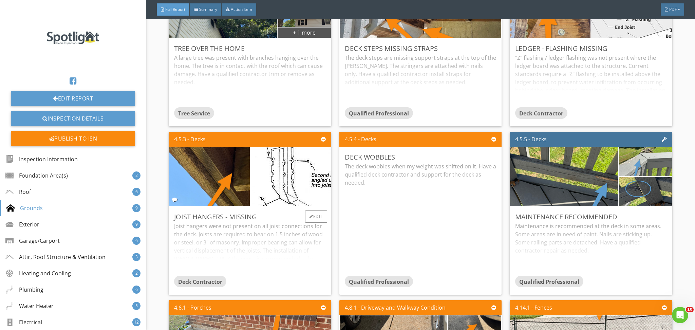
click at [286, 252] on div "Joist hangers were not present on all joist connections for the deck. Joists ar…" at bounding box center [249, 249] width 151 height 54
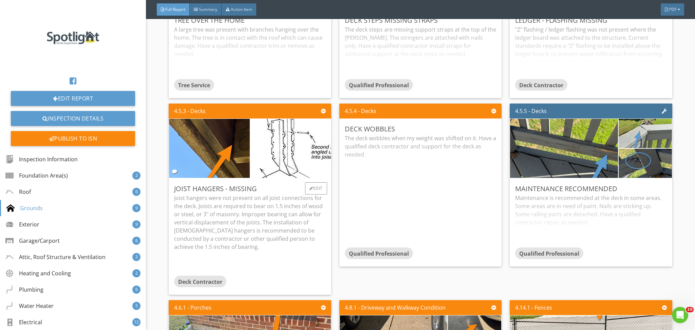
scroll to position [3781, 0]
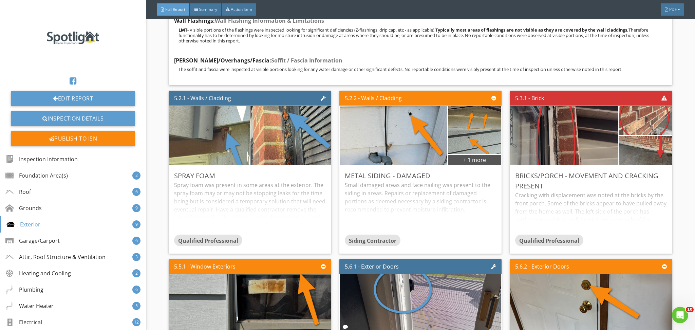
scroll to position [4513, 0]
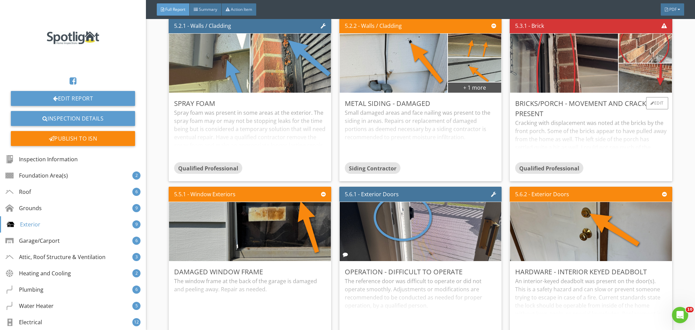
scroll to position [4585, 0]
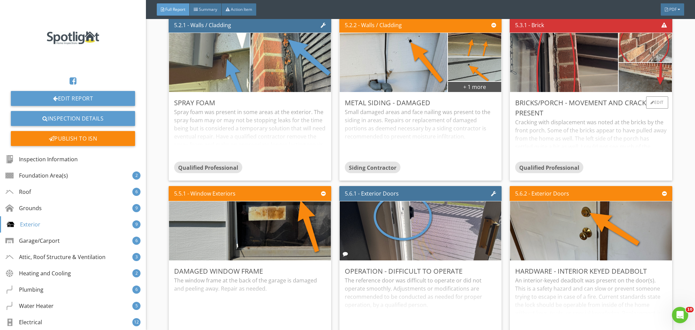
click at [595, 157] on div "Cracking with displacement was noted at the bricks by the front porch. Some of …" at bounding box center [590, 139] width 151 height 43
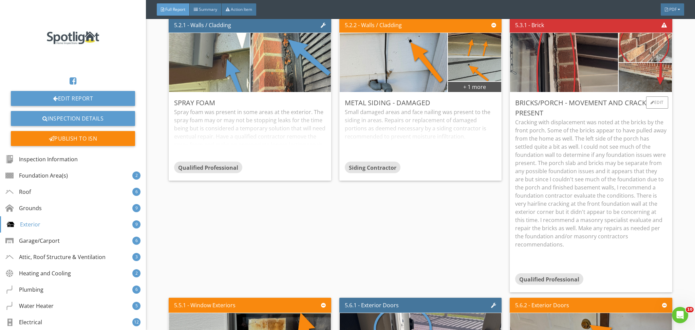
click at [589, 242] on p "Cracking with displacement was noted at the bricks by the front porch. Some of …" at bounding box center [590, 183] width 151 height 130
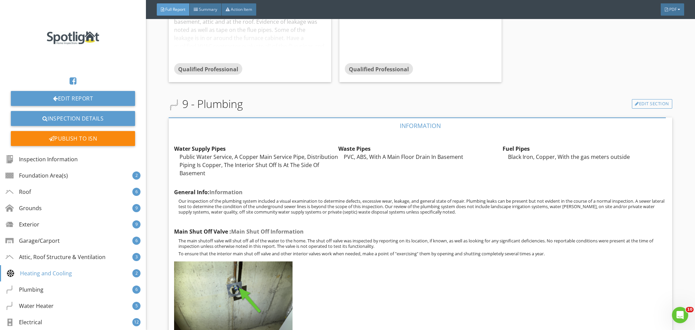
scroll to position [7350, 0]
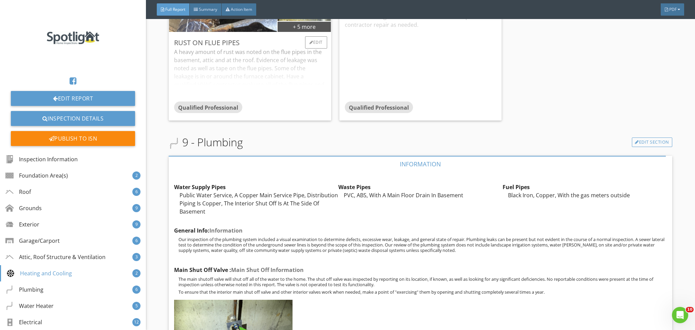
click at [283, 92] on div "A heavy amount of rust was noted on the flue pipes in the basement, attic and a…" at bounding box center [249, 75] width 151 height 54
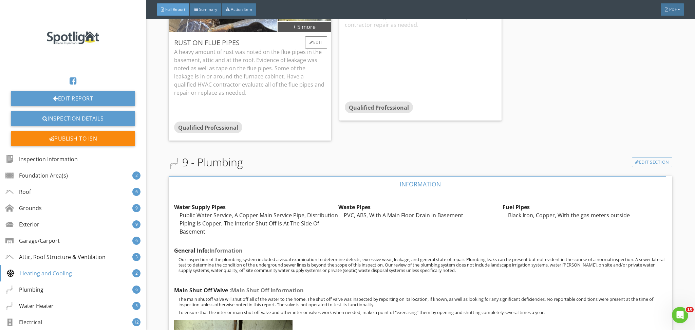
click at [274, 88] on p "A heavy amount of rust was noted on the flue pipes in the basement, attic and a…" at bounding box center [249, 72] width 151 height 49
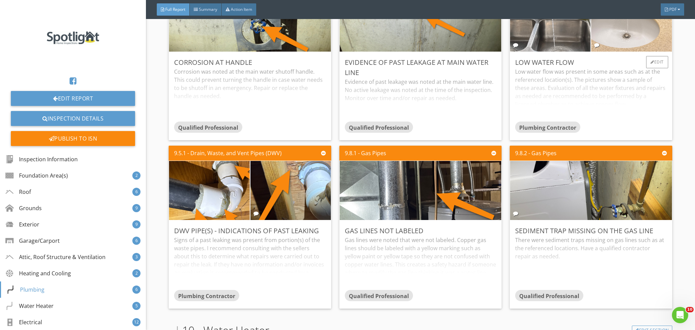
scroll to position [7930, 0]
click at [647, 68] on div "Edit" at bounding box center [657, 62] width 22 height 12
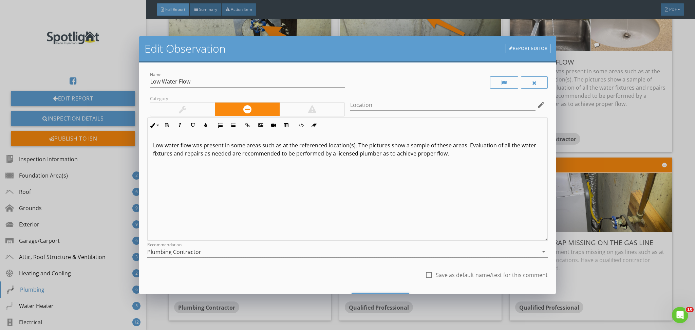
click at [190, 146] on p "Low water flow was present in some areas such as at the referenced location(s).…" at bounding box center [347, 149] width 389 height 16
click at [369, 192] on div "Water flow that was a bit low was present in some areas such as at the referenc…" at bounding box center [348, 187] width 400 height 108
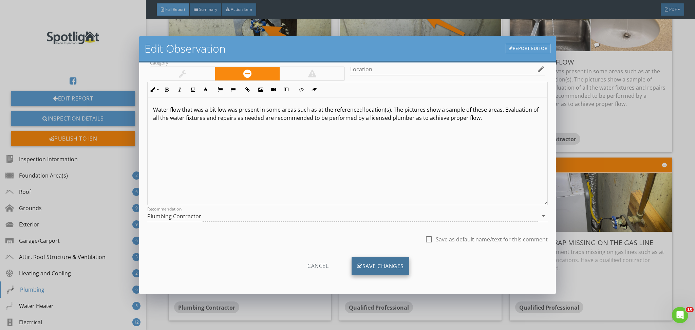
click at [357, 267] on icon at bounding box center [359, 265] width 5 height 7
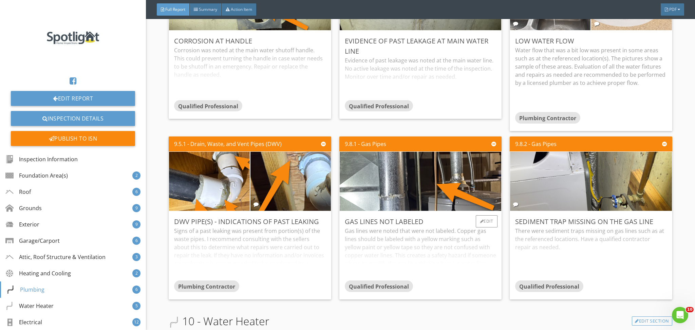
scroll to position [7952, 0]
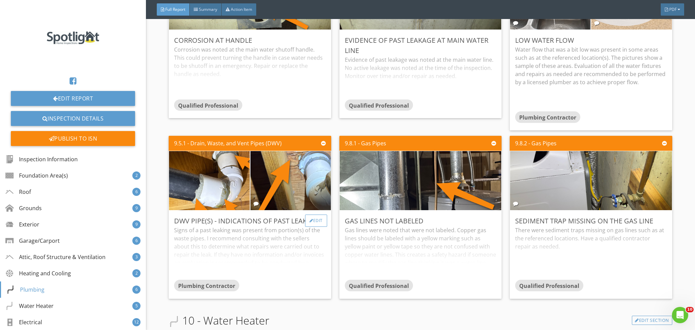
click at [316, 226] on div "Edit" at bounding box center [316, 220] width 22 height 12
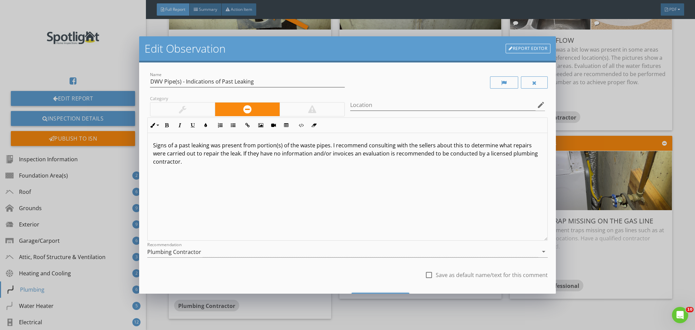
drag, startPoint x: 361, startPoint y: 181, endPoint x: 334, endPoint y: 146, distance: 44.0
click at [334, 146] on div "Signs of a past leaking was present from portion(s) of the waste pipes. I recom…" at bounding box center [348, 187] width 400 height 108
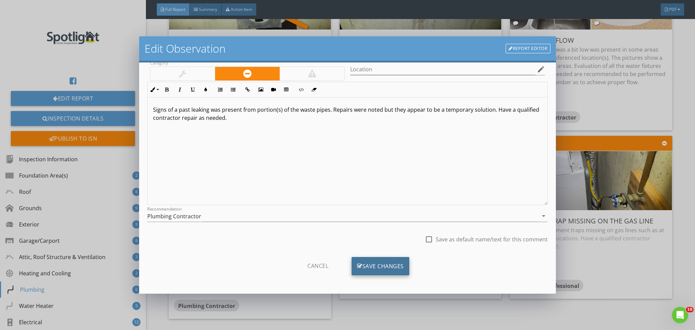
click at [361, 263] on div "Save Changes" at bounding box center [381, 266] width 58 height 18
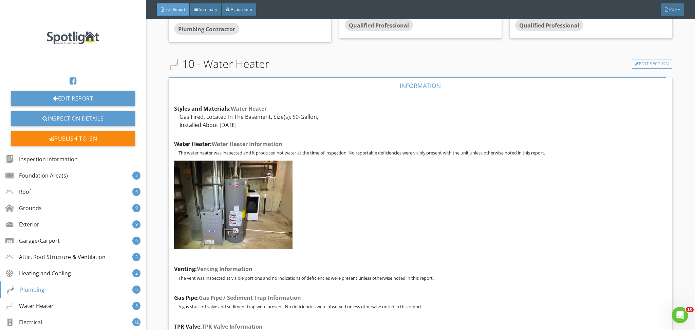
scroll to position [8213, 0]
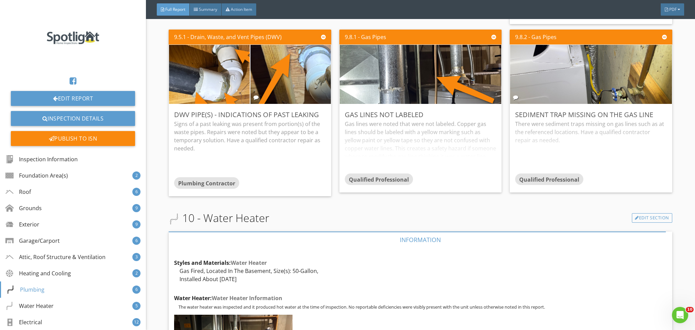
scroll to position [8232, 0]
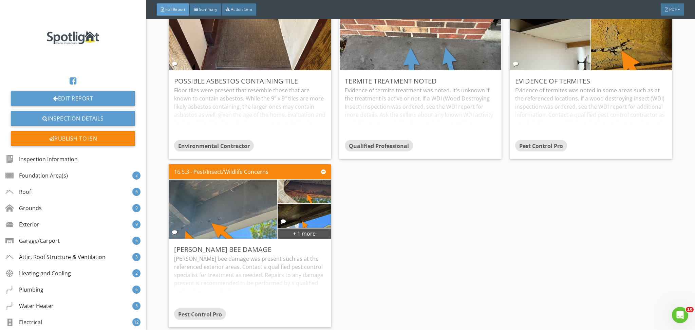
scroll to position [13229, 0]
click at [90, 99] on link "Edit Report" at bounding box center [73, 98] width 124 height 15
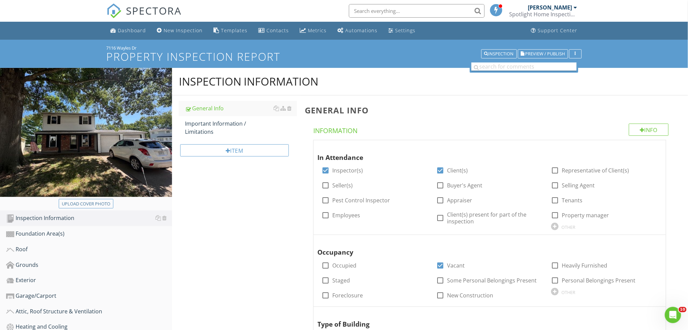
click at [497, 65] on input "text" at bounding box center [523, 66] width 105 height 8
type input "v"
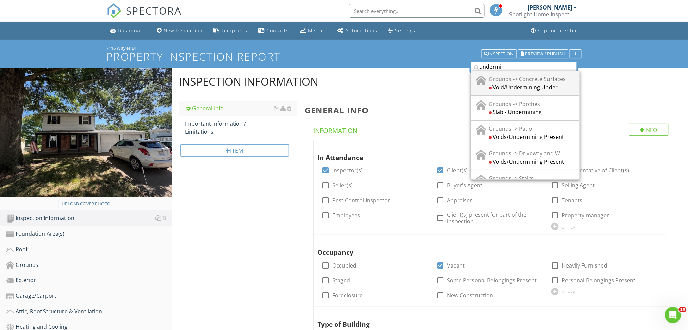
type input "undermin"
click at [514, 82] on div "Grounds -> Concrete Surfaces" at bounding box center [527, 79] width 77 height 8
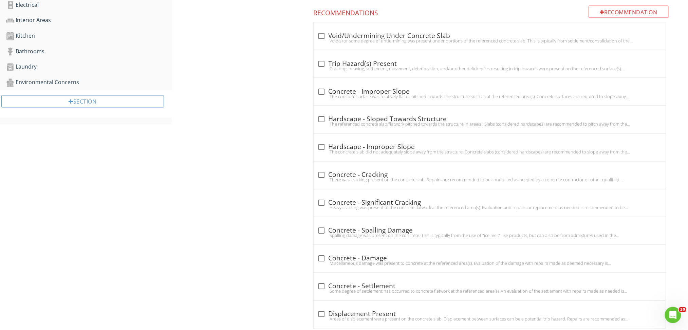
scroll to position [384, 0]
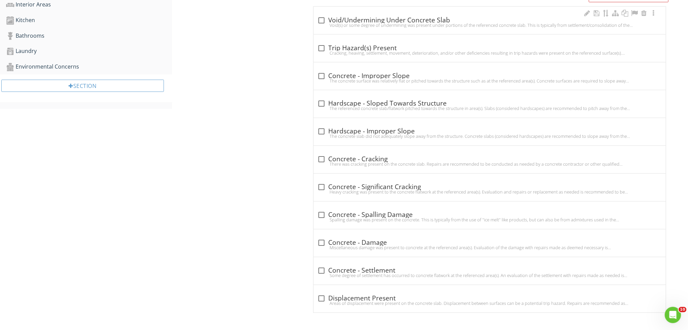
click at [465, 23] on div "Void(s) or some degree of undermining was present under portions of the referen…" at bounding box center [490, 24] width 344 height 5
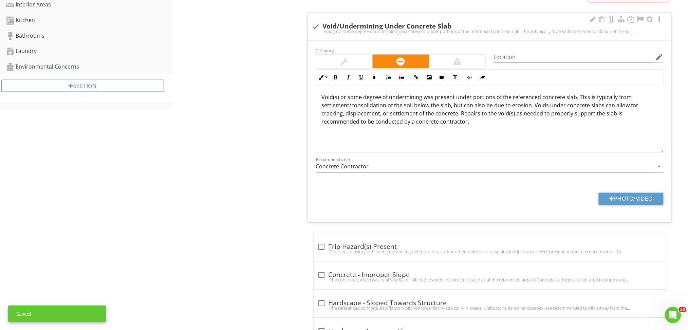
click at [418, 99] on p "Void(s) or some degree of undermining was present under portions of the referen…" at bounding box center [490, 109] width 336 height 33
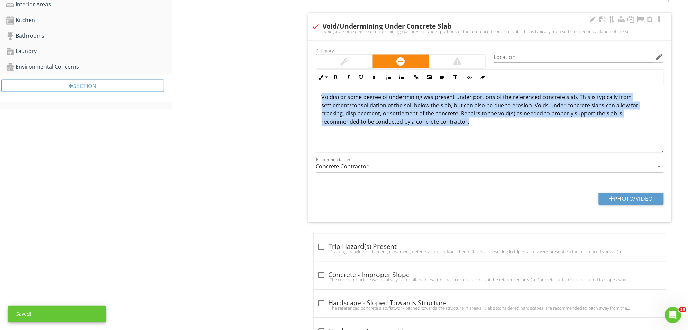
click at [418, 99] on p "Void(s) or some degree of undermining was present under portions of the referen…" at bounding box center [490, 109] width 336 height 33
copy p "Void(s) or some degree of undermining was present under portions of the referen…"
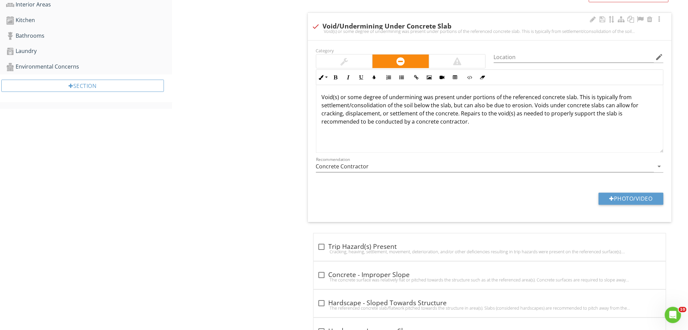
click at [498, 16] on div "check Void/Undermining Under Concrete Slab Void(s) or some degree of underminin…" at bounding box center [490, 26] width 364 height 27
checkbox input "true"
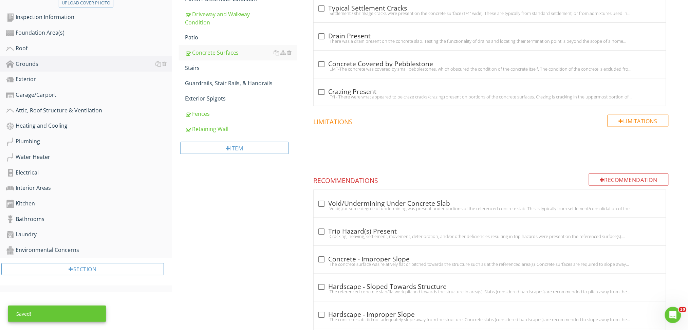
scroll to position [200, 0]
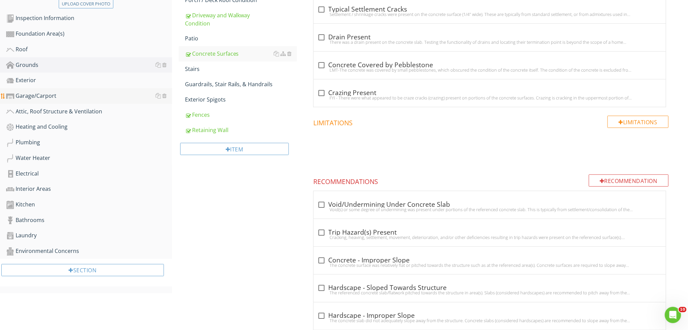
click at [42, 95] on div "Garage/Carport" at bounding box center [89, 96] width 166 height 9
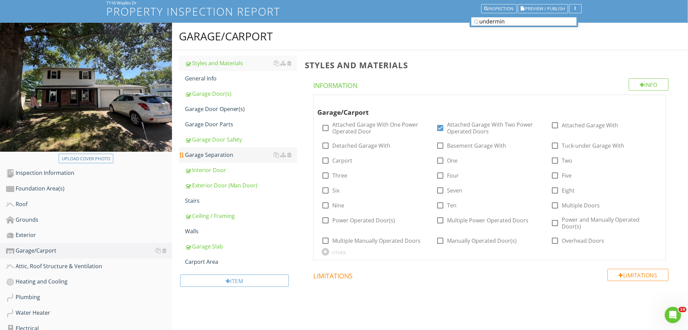
scroll to position [44, 0]
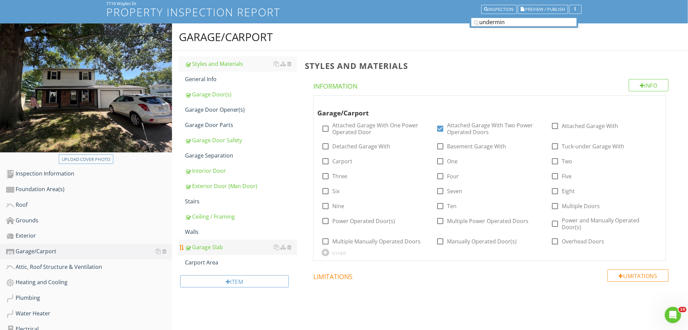
click at [200, 251] on link "Garage Slab" at bounding box center [241, 247] width 112 height 15
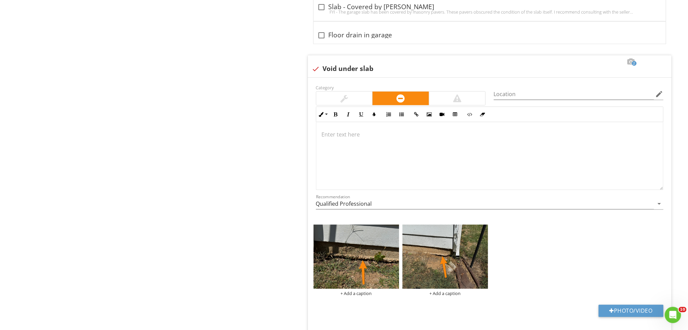
scroll to position [1192, 0]
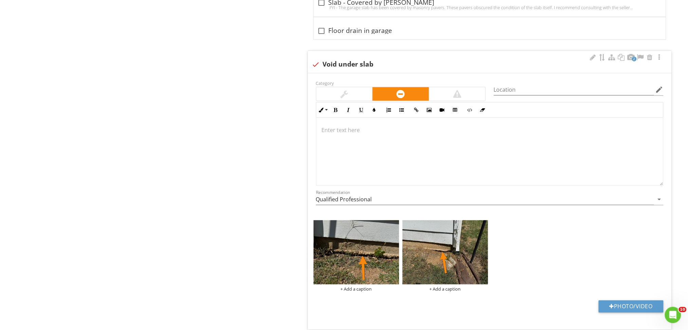
click at [389, 158] on div at bounding box center [489, 152] width 347 height 68
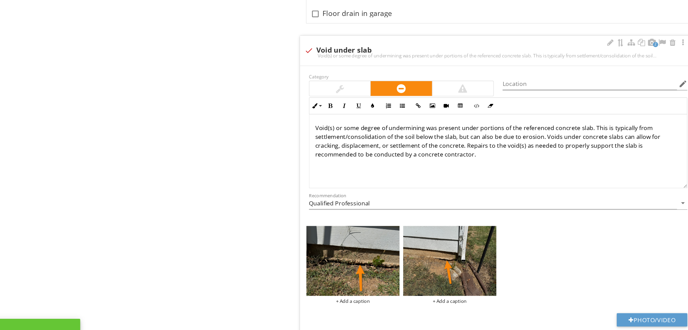
scroll to position [1197, 0]
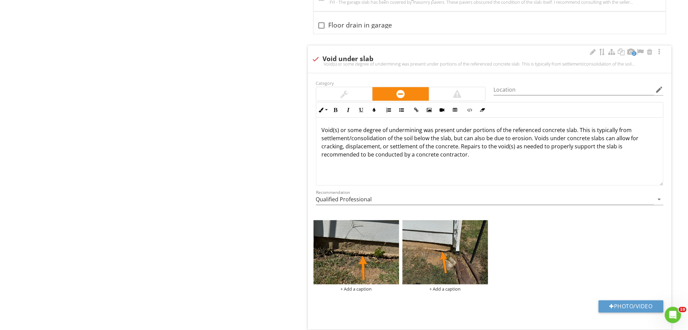
click at [479, 132] on p "Void(s) or some degree of undermining was present under portions of the referen…" at bounding box center [490, 142] width 336 height 33
click at [569, 132] on p "Void(s) or some degree of undermining was present under portions of the referen…" at bounding box center [490, 142] width 336 height 33
click at [500, 163] on div "Void(s) or some degree of undermining was present under portions of the garage …" at bounding box center [489, 152] width 347 height 68
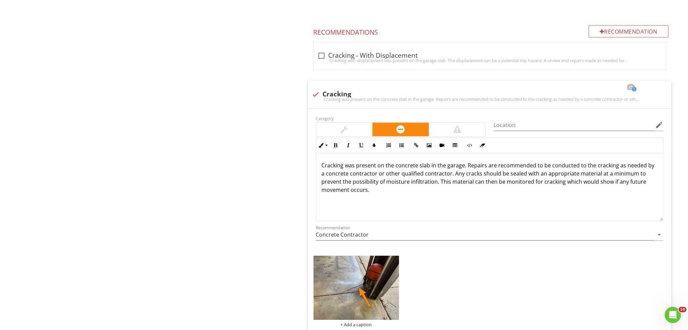
scroll to position [0, 0]
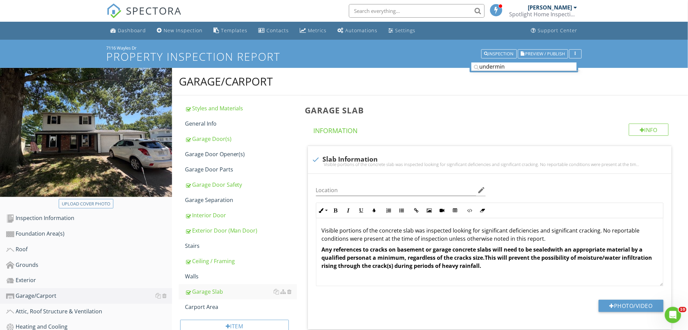
click at [679, 16] on nav "SPECTORA Alex Seligsohn Spotlight Home Inspections Role: Inspector Change Role …" at bounding box center [344, 11] width 688 height 22
click at [34, 262] on div "Grounds" at bounding box center [89, 265] width 166 height 9
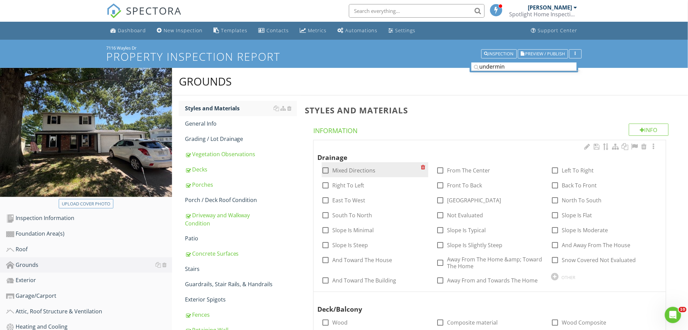
click at [359, 168] on label "Mixed Directions" at bounding box center [354, 170] width 43 height 7
checkbox input "true"
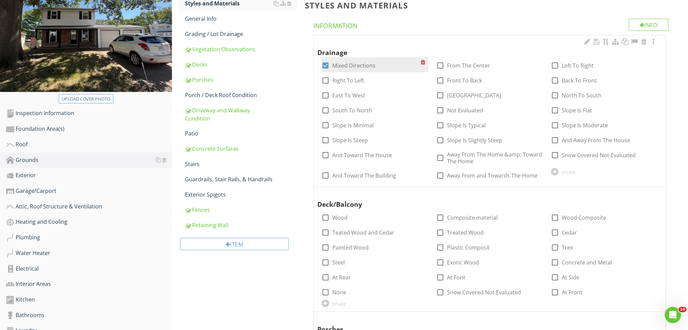
scroll to position [106, 0]
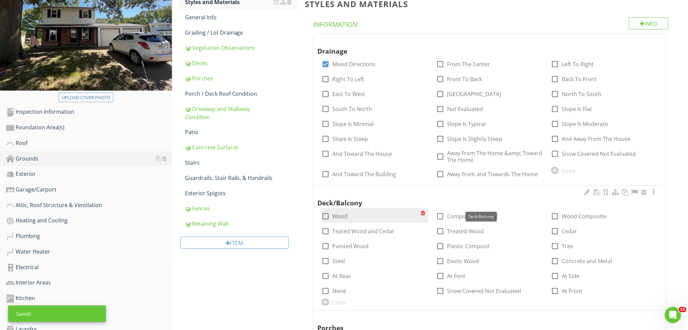
click at [340, 213] on label "Wood" at bounding box center [340, 216] width 15 height 7
checkbox input "true"
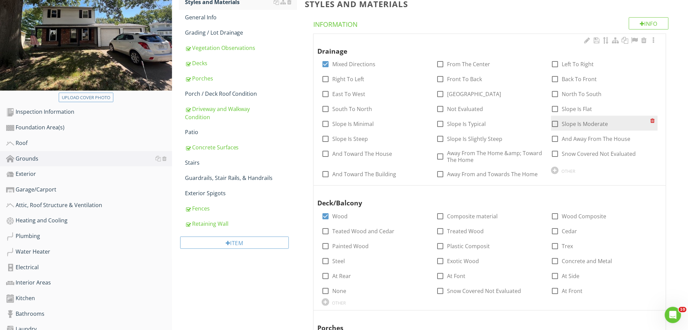
click at [567, 119] on div "check_box_outline_blank Slope Is Moderate" at bounding box center [600, 123] width 99 height 10
click at [566, 121] on label "Slope Is Moderate" at bounding box center [585, 123] width 46 height 7
checkbox input "true"
click at [586, 136] on label "And Away From The House" at bounding box center [596, 138] width 69 height 7
checkbox input "true"
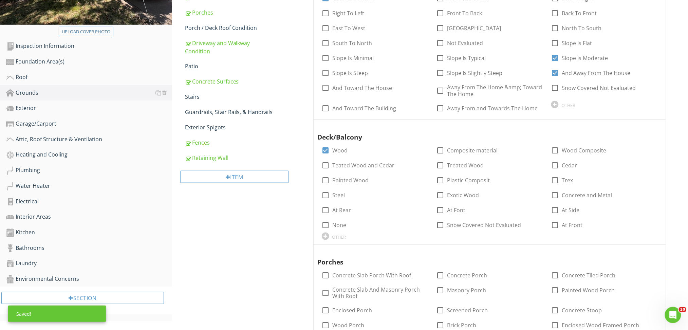
scroll to position [186, 0]
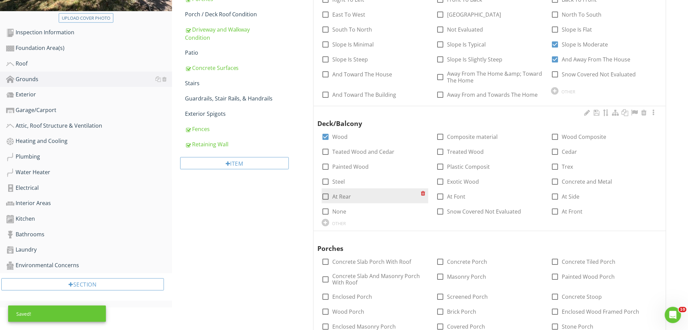
click at [333, 196] on label "At Rear" at bounding box center [342, 196] width 19 height 7
checkbox input "true"
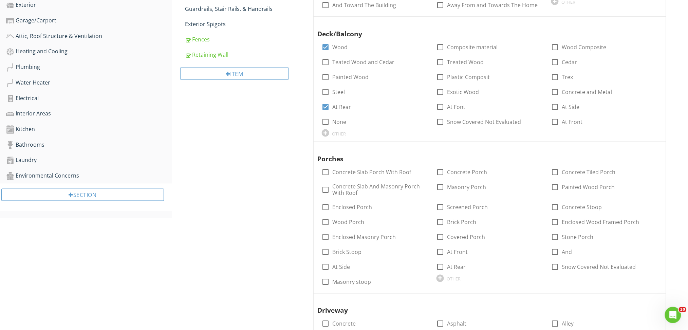
scroll to position [288, 0]
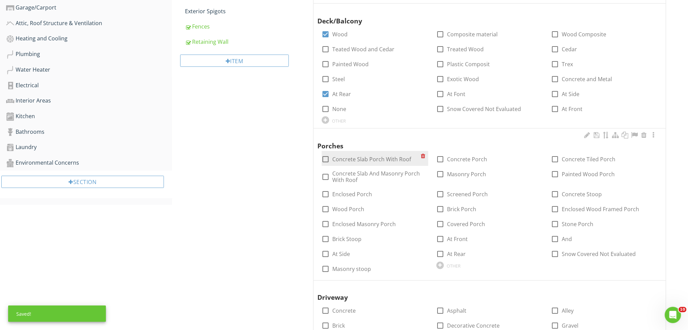
click at [371, 154] on div "check_box_outline_blank Concrete Slab Porch With Roof" at bounding box center [371, 159] width 99 height 10
click at [370, 155] on div "check_box_outline_blank Concrete Slab Porch With Roof" at bounding box center [367, 159] width 90 height 8
click at [361, 163] on label "Concrete Slab Porch With Roof" at bounding box center [372, 159] width 79 height 7
checkbox input "true"
click at [451, 241] on label "At Front" at bounding box center [457, 239] width 21 height 7
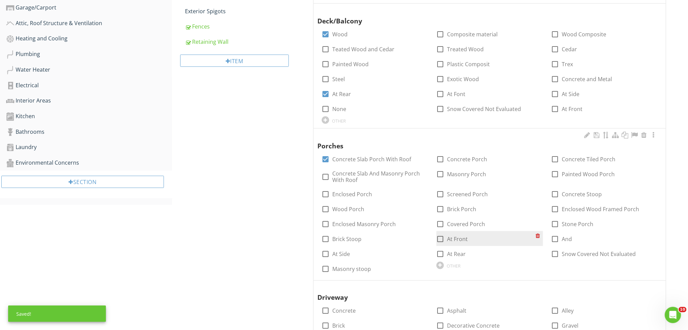
checkbox input "true"
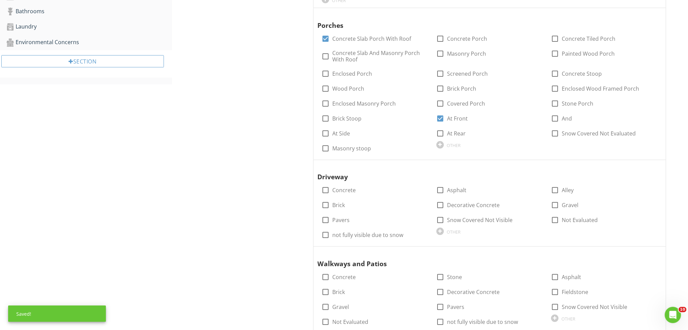
scroll to position [423, 0]
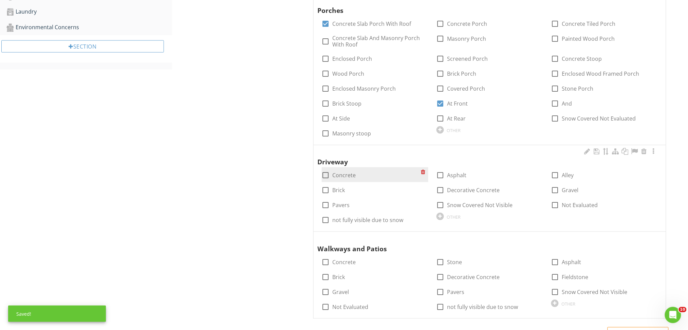
click at [342, 176] on label "Concrete" at bounding box center [344, 175] width 23 height 7
checkbox input "true"
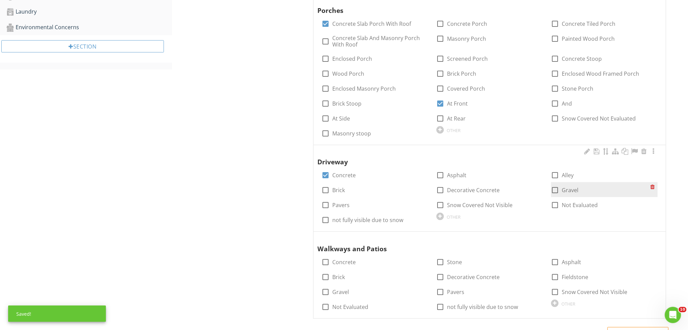
click at [568, 190] on label "Gravel" at bounding box center [570, 190] width 17 height 7
checkbox input "true"
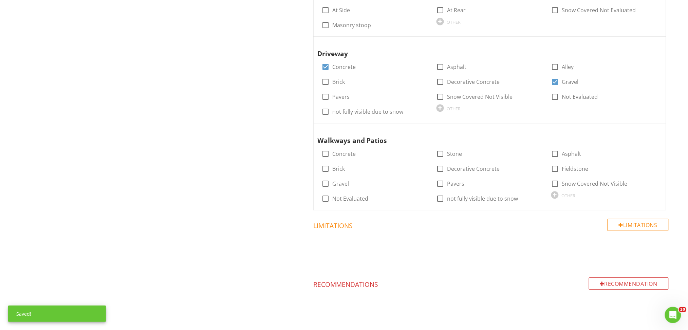
scroll to position [547, 0]
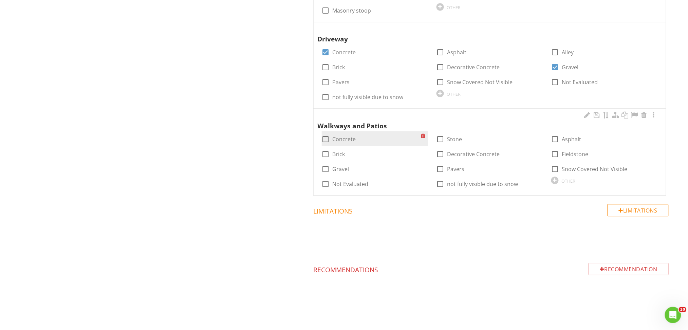
click at [338, 138] on label "Concrete" at bounding box center [344, 139] width 23 height 7
checkbox input "true"
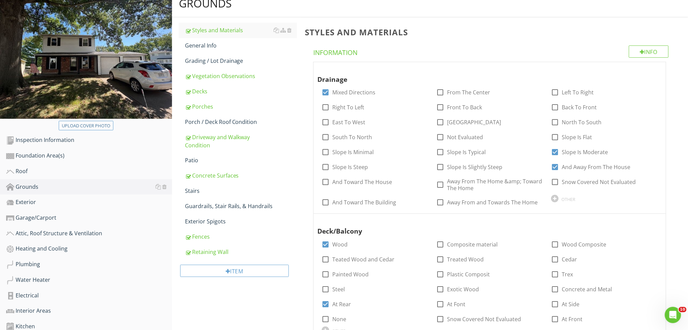
scroll to position [78, 0]
click at [204, 89] on div "Decks" at bounding box center [241, 91] width 112 height 8
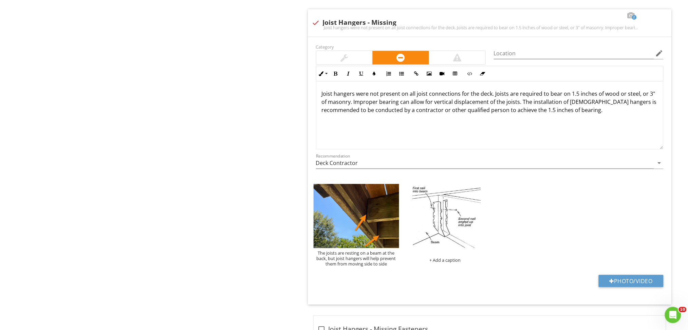
scroll to position [2908, 0]
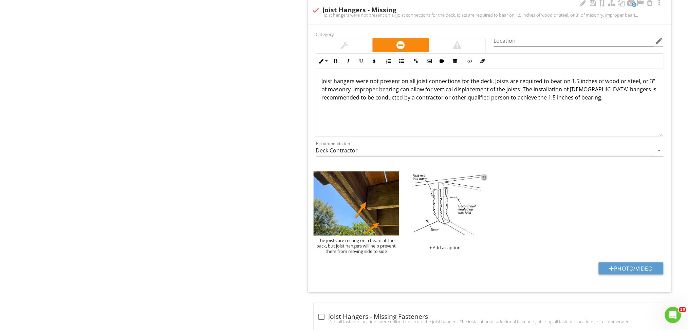
click at [482, 179] on div at bounding box center [484, 176] width 4 height 5
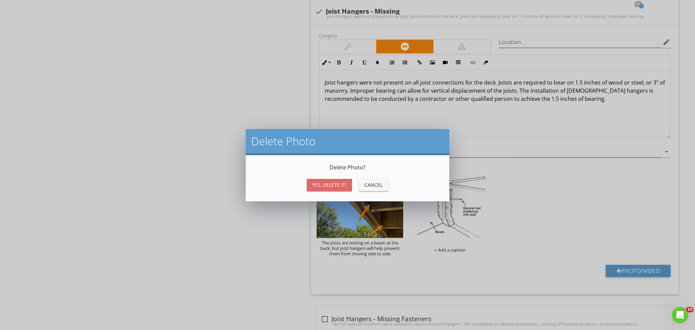
click at [333, 185] on div "Yes, Delete it!" at bounding box center [329, 184] width 34 height 7
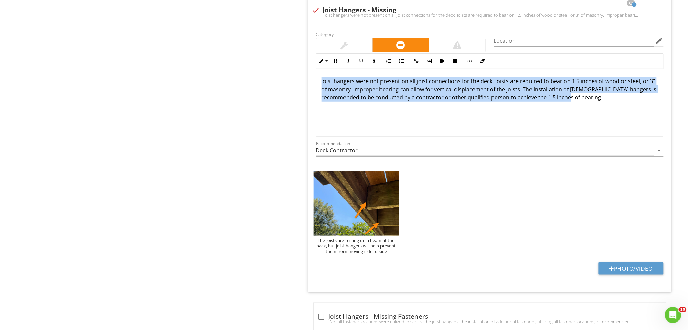
drag, startPoint x: 560, startPoint y: 111, endPoint x: 248, endPoint y: 66, distance: 315.1
click at [248, 66] on div "Grounds Styles and Materials General Info Grading / Lot Drainage Vegetation Obs…" at bounding box center [430, 41] width 516 height 5763
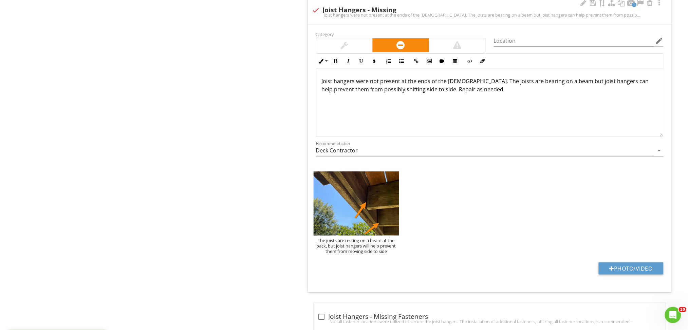
click at [343, 46] on div at bounding box center [343, 45] width 7 height 8
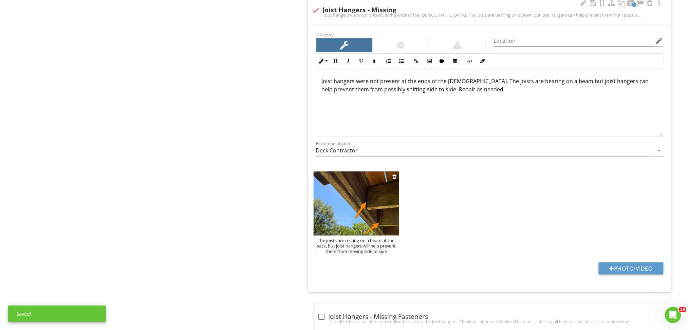
click at [340, 184] on img at bounding box center [357, 203] width 86 height 64
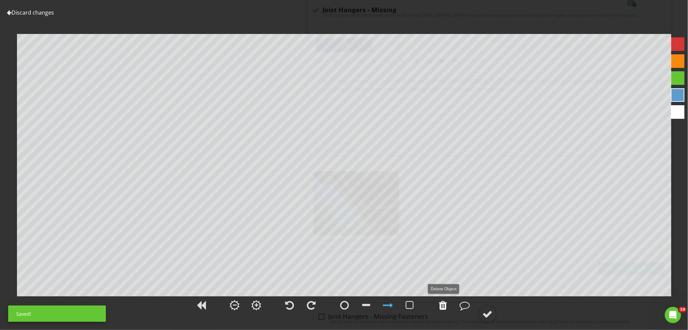
click at [441, 309] on div at bounding box center [443, 305] width 8 height 10
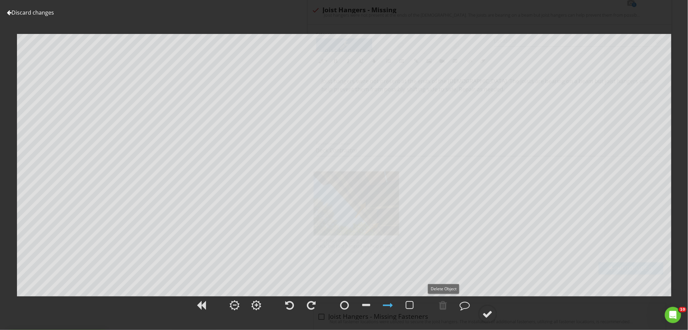
click at [441, 309] on div at bounding box center [443, 305] width 8 height 10
click at [442, 306] on div at bounding box center [443, 305] width 8 height 10
click at [484, 313] on div at bounding box center [488, 314] width 10 height 10
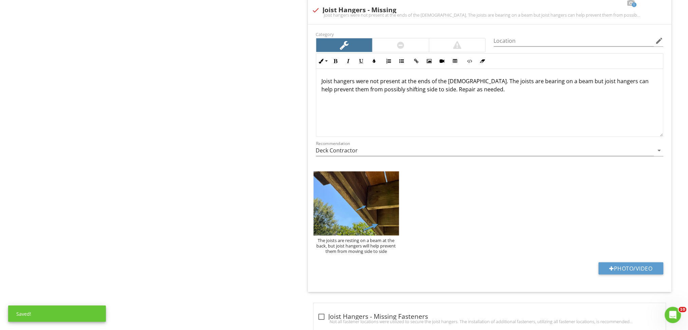
click at [221, 154] on div "Grounds Styles and Materials General Info Grading / Lot Drainage Vegetation Obs…" at bounding box center [430, 41] width 516 height 5763
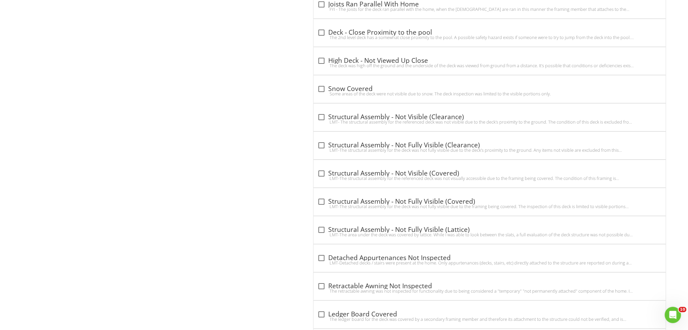
scroll to position [0, 0]
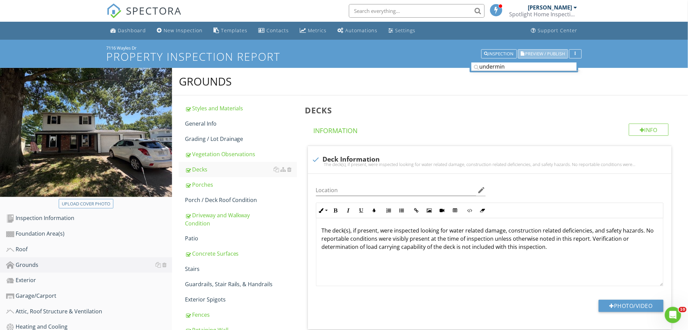
click at [549, 52] on span "Preview / Publish" at bounding box center [545, 54] width 40 height 4
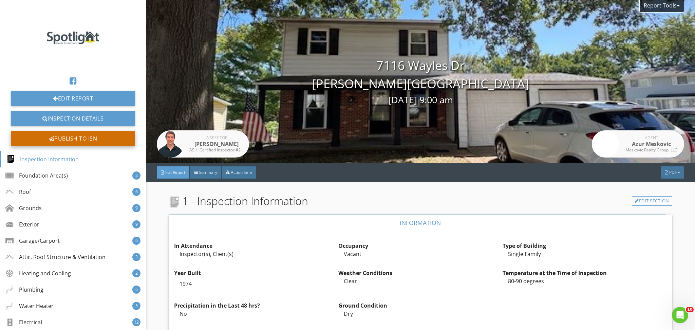
click at [75, 139] on div "Publish to ISN" at bounding box center [73, 138] width 124 height 15
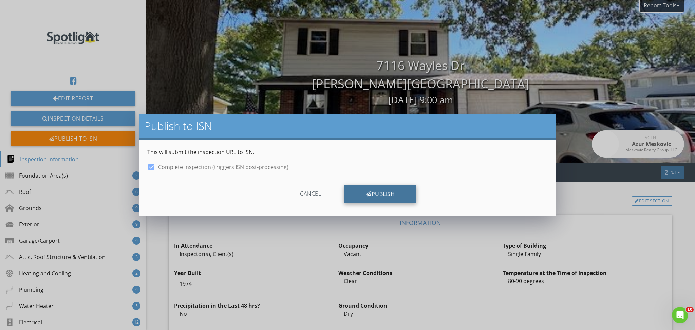
click at [398, 187] on div "Publish" at bounding box center [380, 194] width 72 height 18
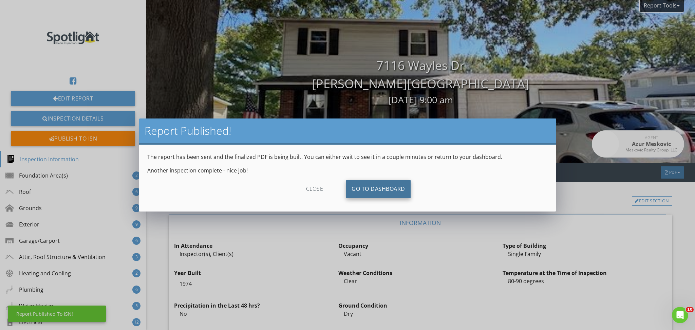
click at [398, 187] on link "Go To Dashboard" at bounding box center [378, 189] width 64 height 18
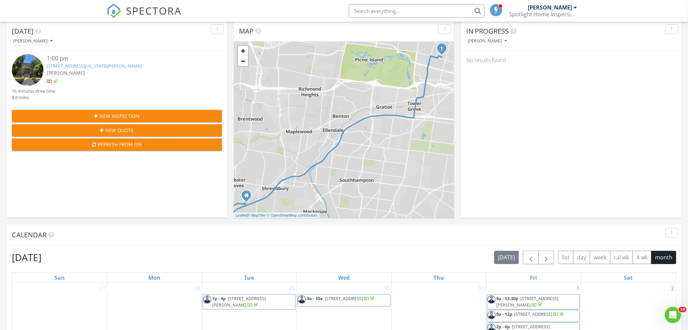
scroll to position [73, 0]
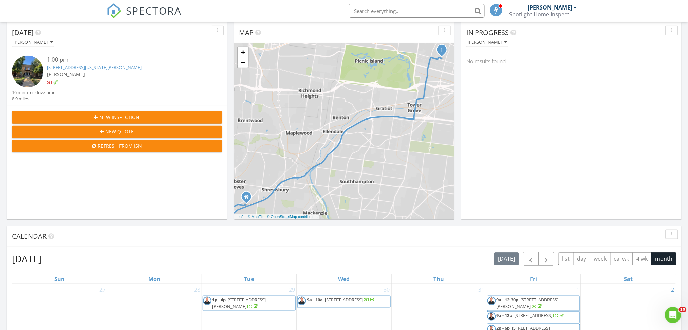
click at [90, 67] on link "[STREET_ADDRESS][US_STATE][PERSON_NAME]" at bounding box center [94, 67] width 95 height 6
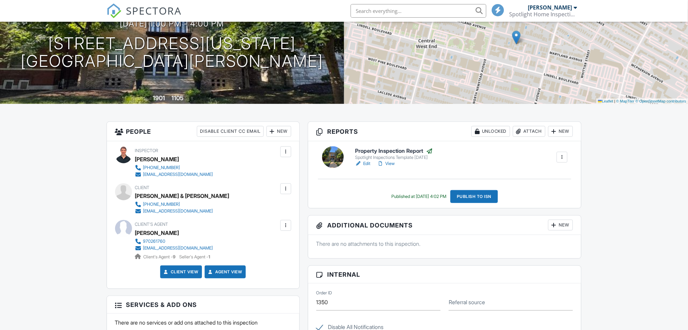
click at [390, 161] on link "View" at bounding box center [386, 163] width 18 height 7
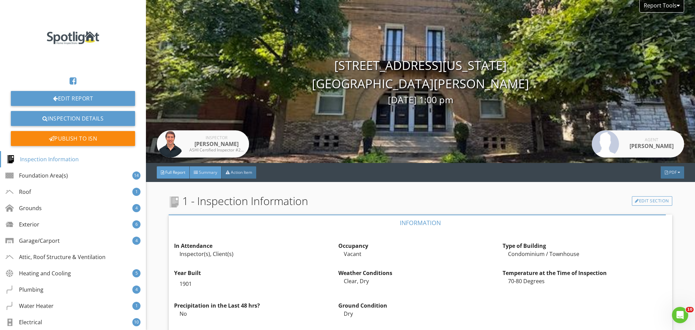
click at [209, 174] on span "Summary" at bounding box center [208, 172] width 18 height 6
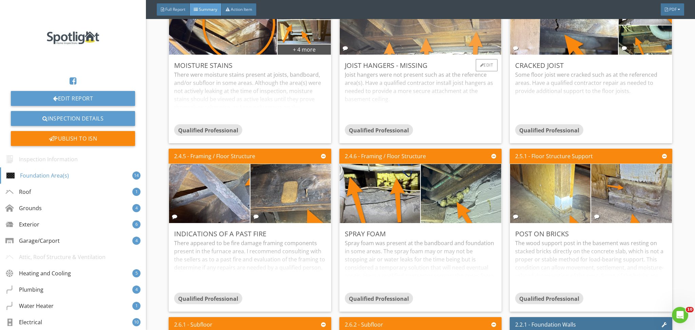
scroll to position [429, 0]
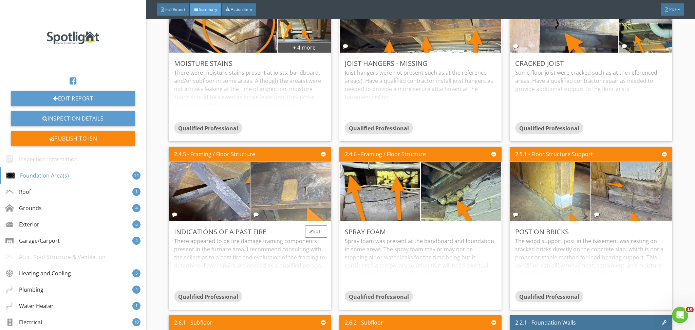
click at [300, 204] on img at bounding box center [290, 192] width 197 height 148
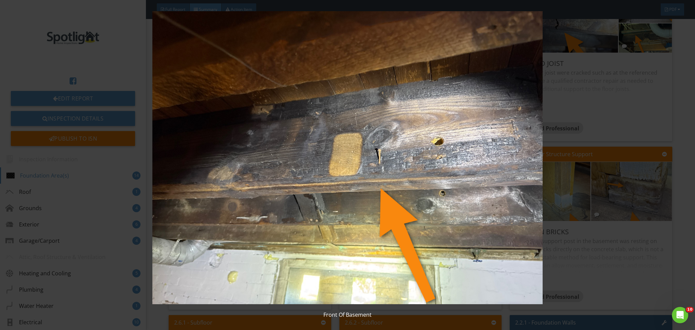
click at [321, 219] on img at bounding box center [348, 157] width 640 height 293
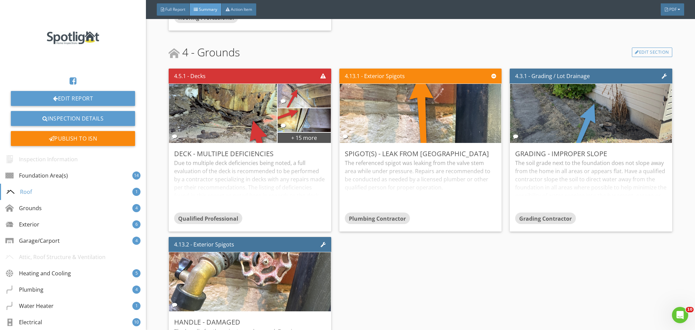
scroll to position [1254, 0]
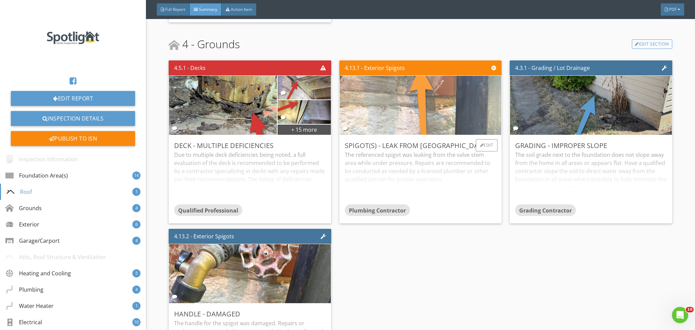
click at [411, 108] on img at bounding box center [420, 106] width 197 height 148
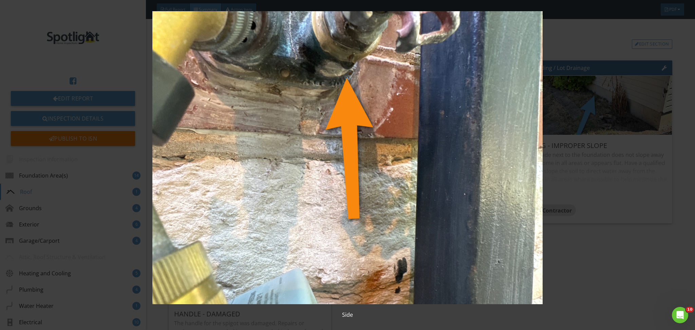
click at [389, 101] on img at bounding box center [348, 157] width 640 height 293
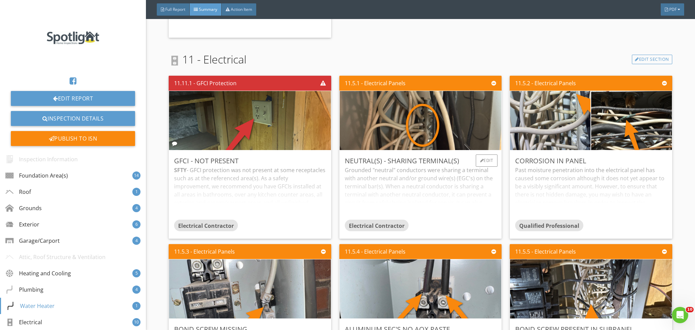
scroll to position [3287, 0]
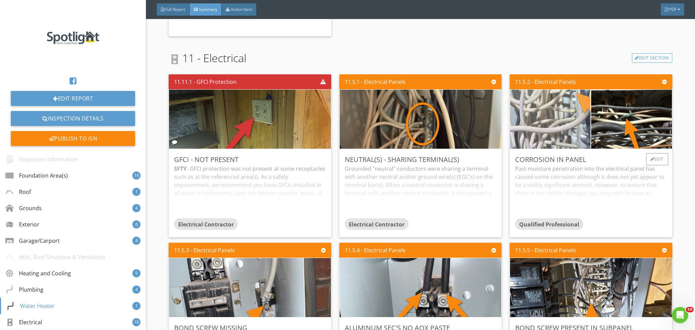
click at [531, 110] on img at bounding box center [550, 119] width 197 height 148
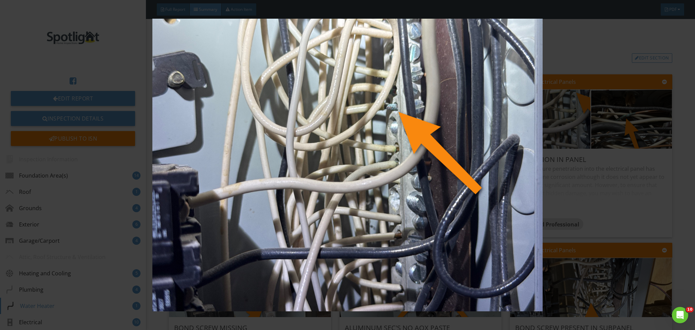
click at [436, 119] on img at bounding box center [348, 165] width 640 height 293
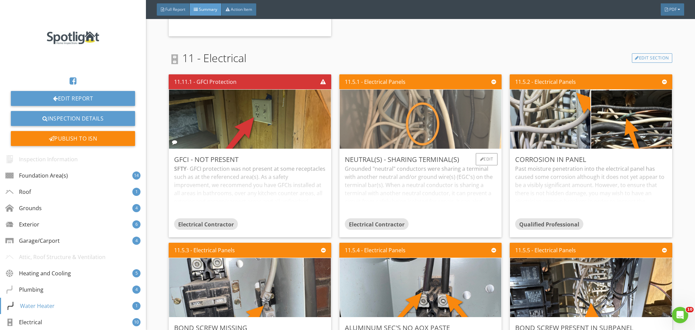
click at [397, 108] on img at bounding box center [420, 119] width 197 height 148
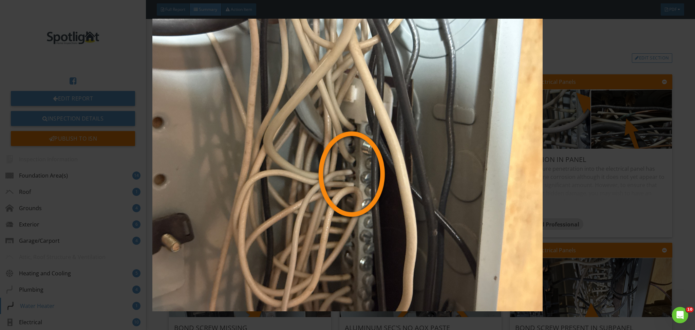
click at [369, 173] on img at bounding box center [348, 165] width 640 height 293
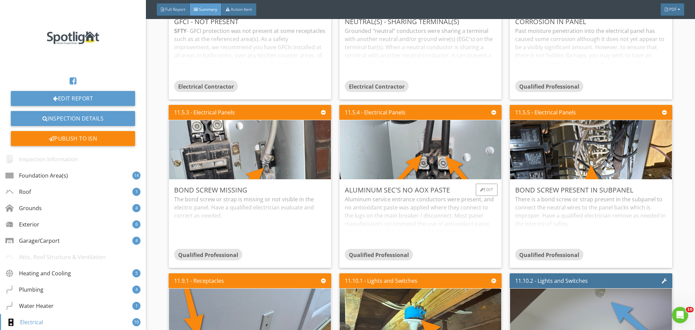
scroll to position [3425, 0]
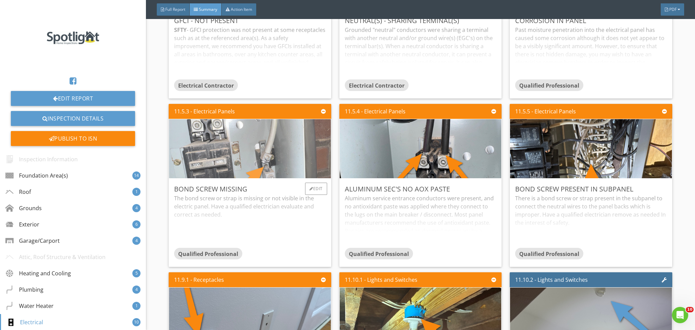
click at [256, 165] on img at bounding box center [250, 149] width 196 height 148
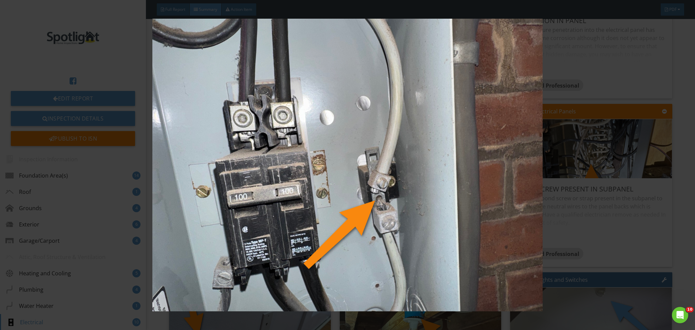
click at [383, 197] on img at bounding box center [348, 165] width 640 height 293
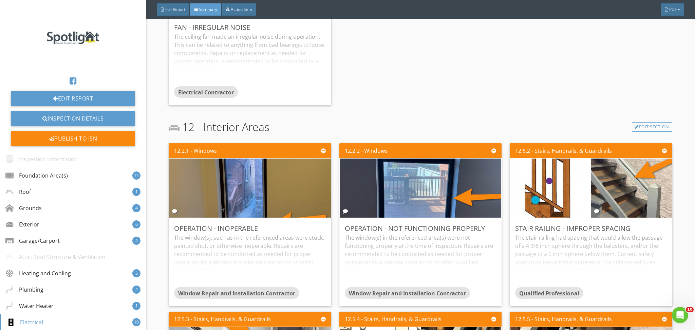
scroll to position [3926, 0]
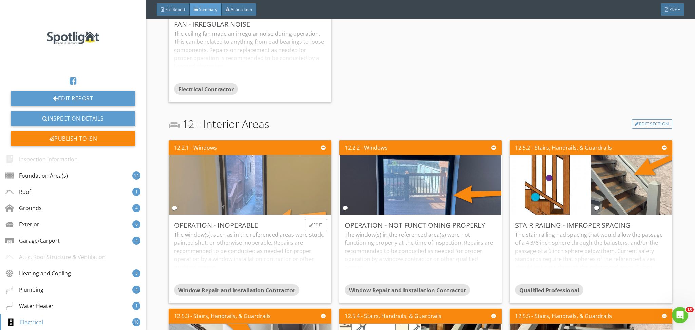
click at [234, 193] on img at bounding box center [250, 185] width 197 height 148
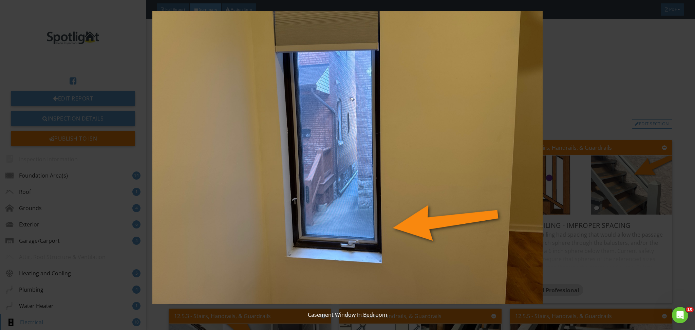
click at [355, 220] on img at bounding box center [348, 157] width 640 height 293
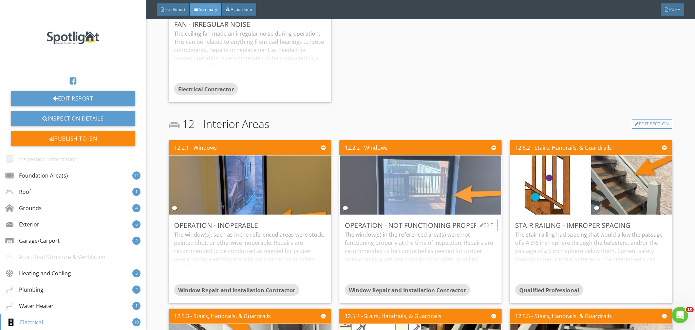
click at [419, 204] on img at bounding box center [420, 185] width 197 height 148
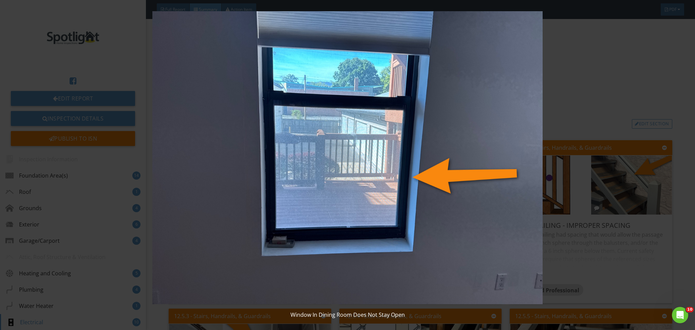
click at [388, 147] on img at bounding box center [348, 157] width 640 height 293
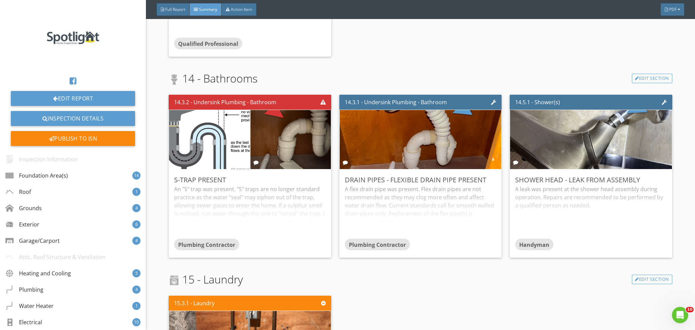
scroll to position [4511, 0]
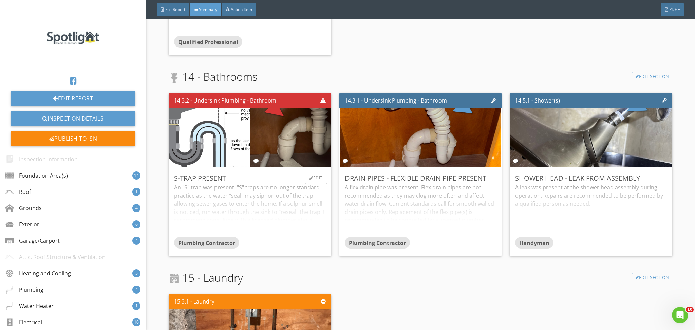
click at [229, 212] on div "An "S" trap was present. "S" traps are no longer standard practice as the water…" at bounding box center [249, 210] width 151 height 54
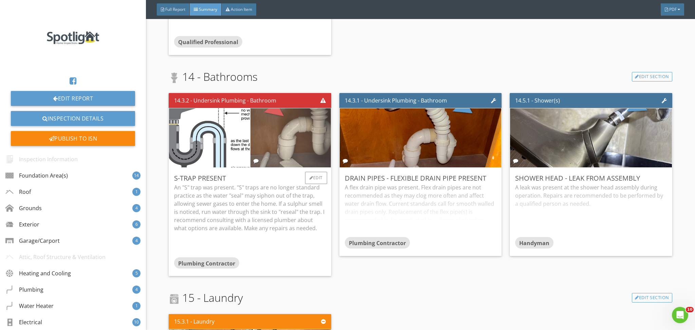
click at [278, 137] on img at bounding box center [290, 138] width 197 height 148
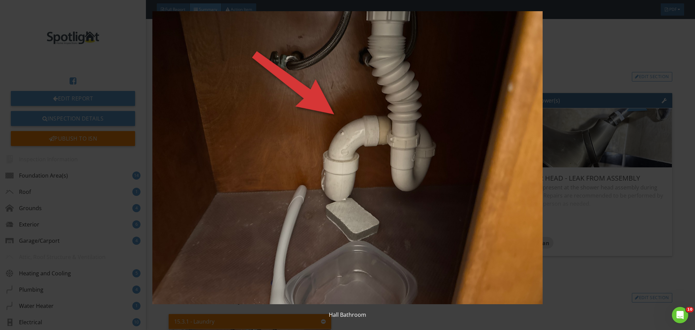
click at [247, 113] on img at bounding box center [348, 157] width 640 height 293
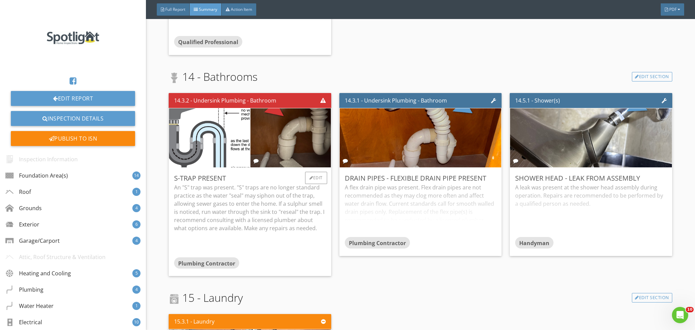
click at [286, 196] on p "An "S" trap was present. "S" traps are no longer standard practice as the water…" at bounding box center [249, 207] width 151 height 49
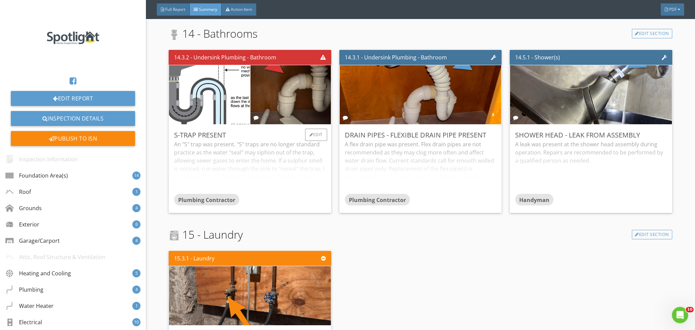
scroll to position [4554, 0]
click at [241, 107] on img at bounding box center [209, 94] width 201 height 146
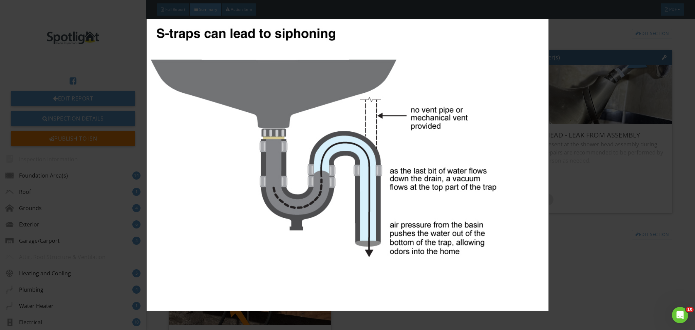
click at [484, 151] on img at bounding box center [348, 165] width 640 height 293
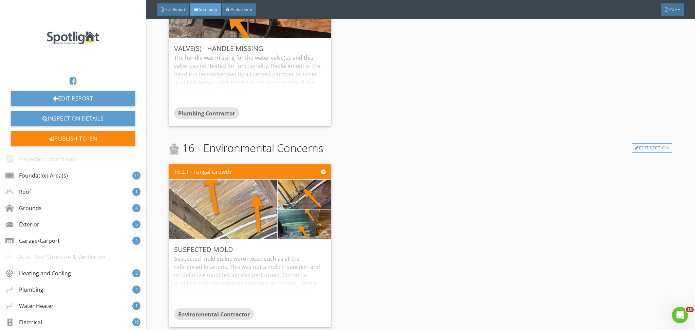
scroll to position [4698, 0]
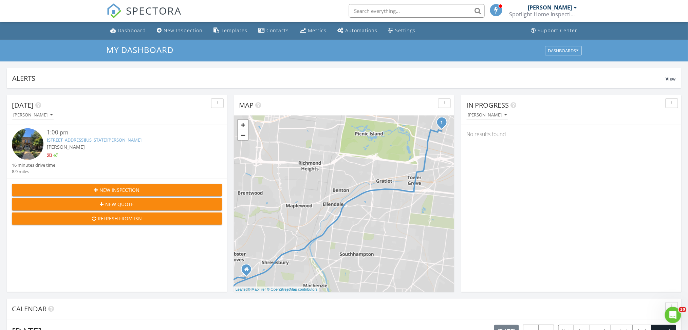
click at [96, 138] on link "[STREET_ADDRESS][US_STATE][PERSON_NAME]" at bounding box center [94, 140] width 95 height 6
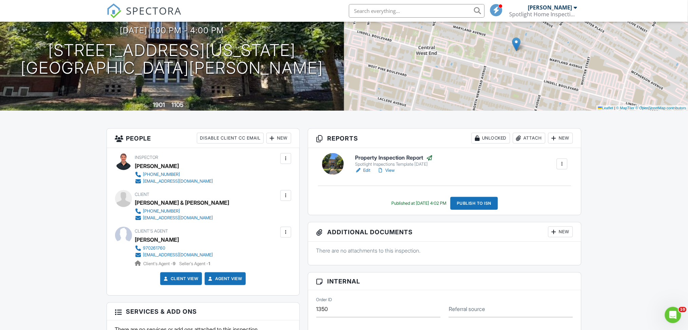
click at [391, 169] on link "View" at bounding box center [386, 170] width 18 height 7
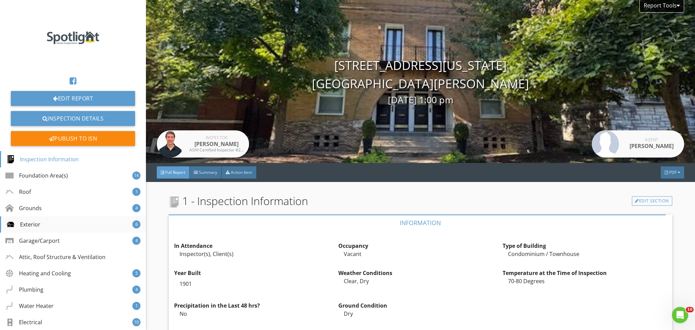
click at [30, 223] on div "Exterior" at bounding box center [23, 224] width 34 height 8
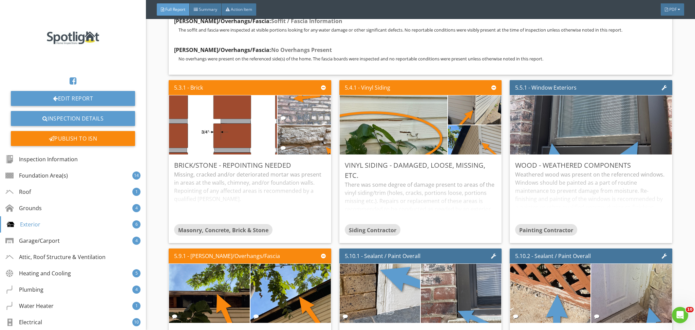
scroll to position [5311, 0]
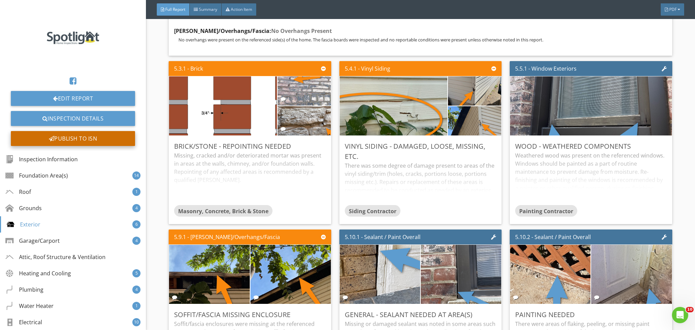
click at [77, 132] on div "Publish to ISN" at bounding box center [73, 138] width 124 height 15
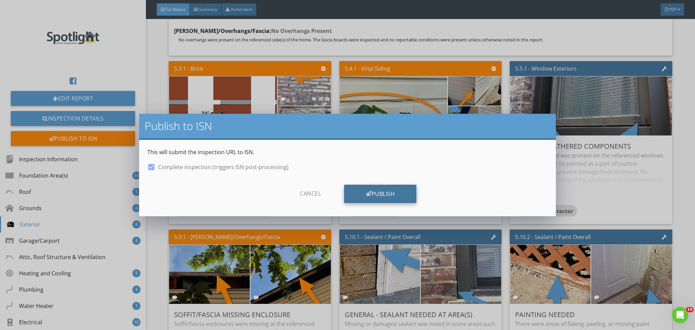
click at [366, 193] on icon at bounding box center [369, 193] width 6 height 7
click at [366, 193] on icon at bounding box center [368, 193] width 8 height 7
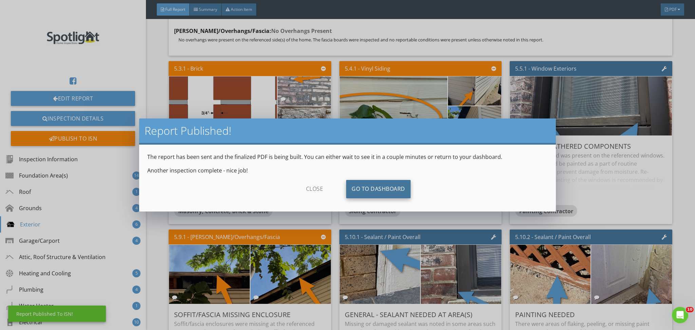
click at [366, 193] on link "Go To Dashboard" at bounding box center [378, 189] width 64 height 18
